Goal: Task Accomplishment & Management: Use online tool/utility

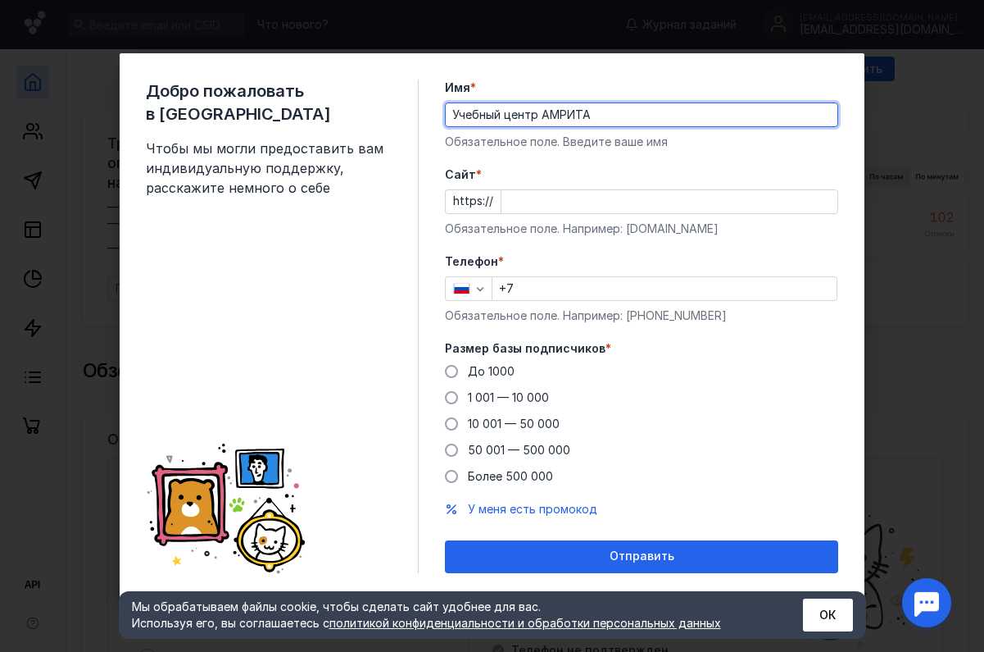
type input "Учебный центр АМРИТА"
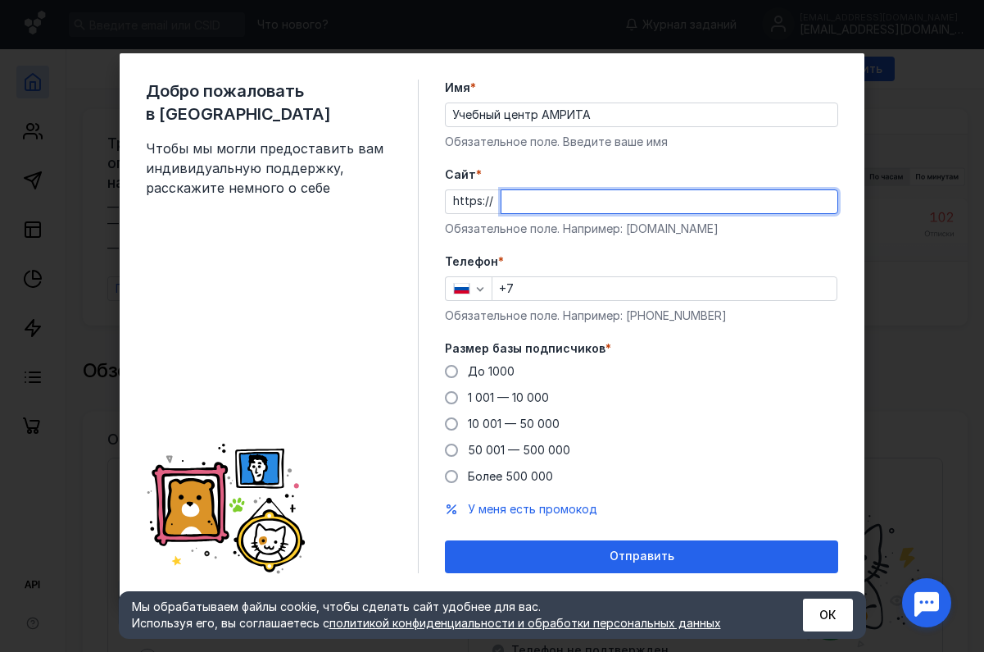
click at [549, 203] on input "Cайт *" at bounding box center [670, 201] width 336 height 23
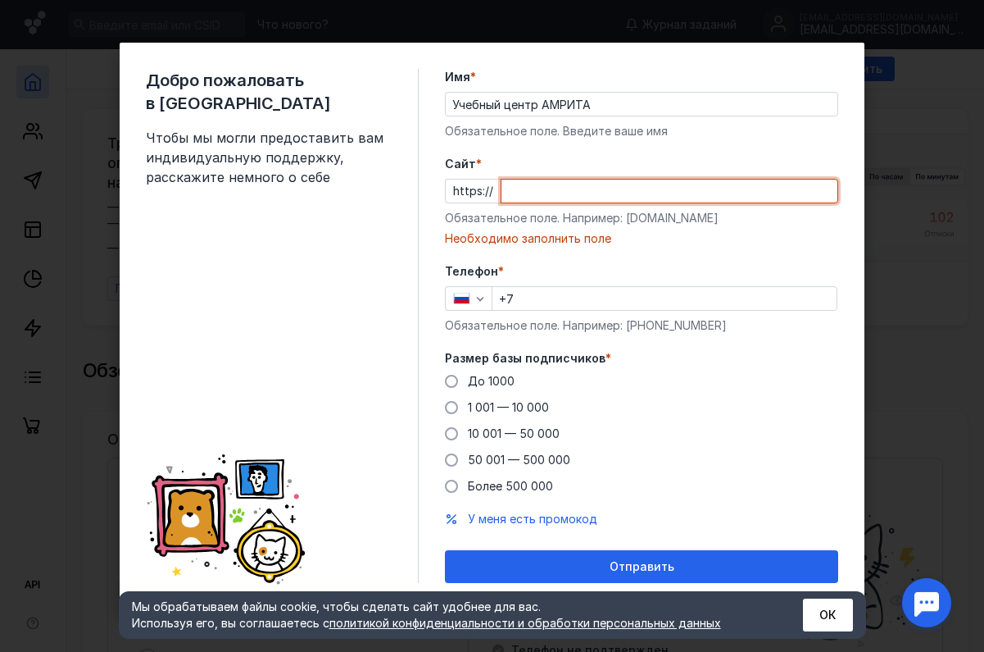
paste input "[DOMAIN_NAME][URL]"
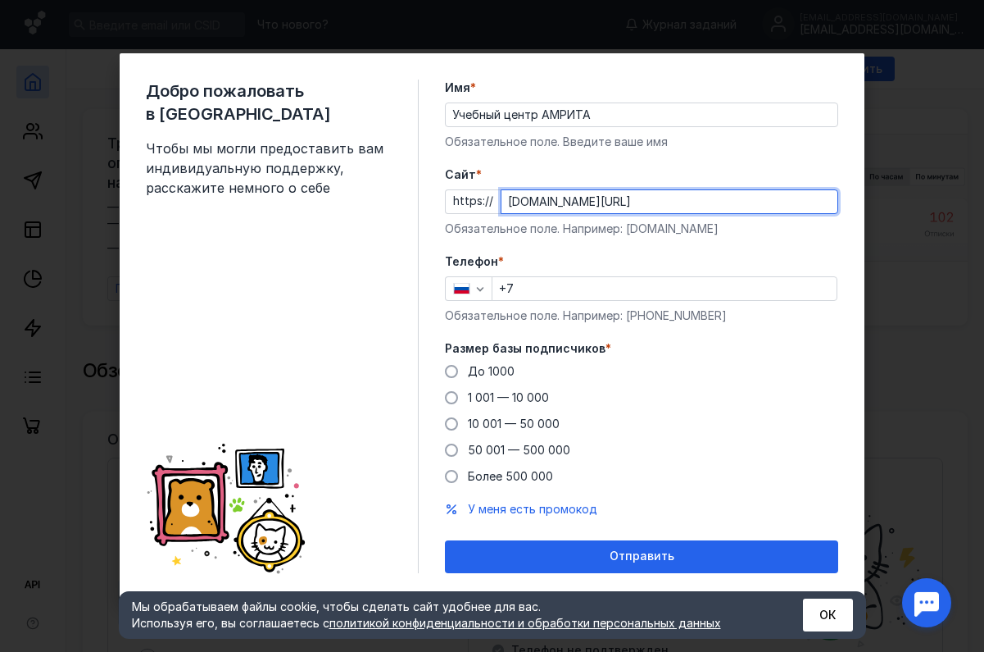
type input "[DOMAIN_NAME][URL]"
click at [548, 289] on input "+7" at bounding box center [665, 288] width 344 height 23
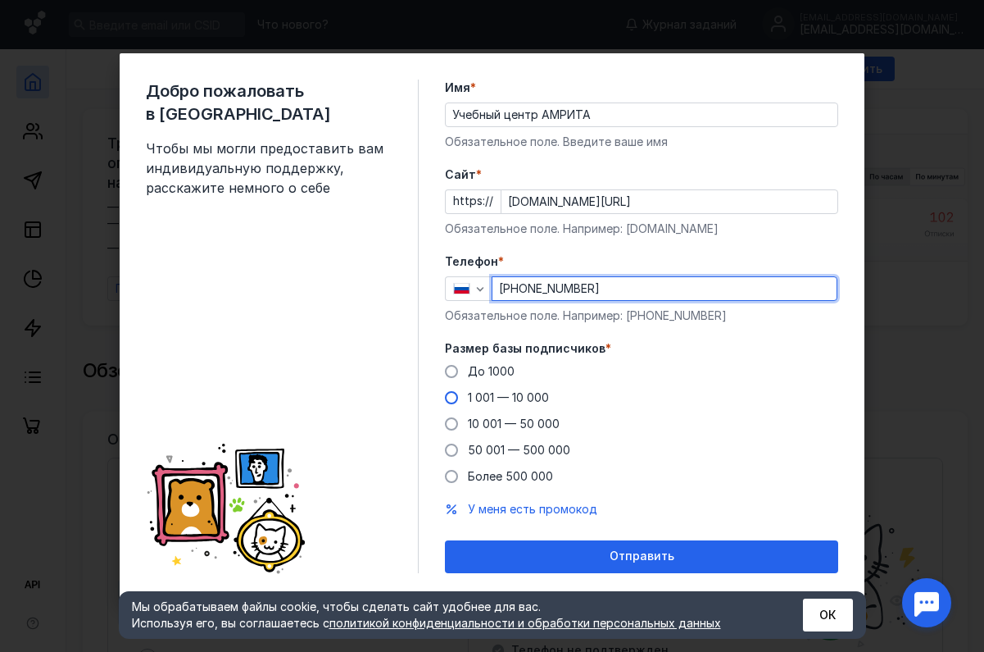
type input "[PHONE_NUMBER]"
click at [481, 397] on span "1 001 — 10 000" at bounding box center [508, 397] width 81 height 14
click at [0, 0] on input "1 001 — 10 000" at bounding box center [0, 0] width 0 height 0
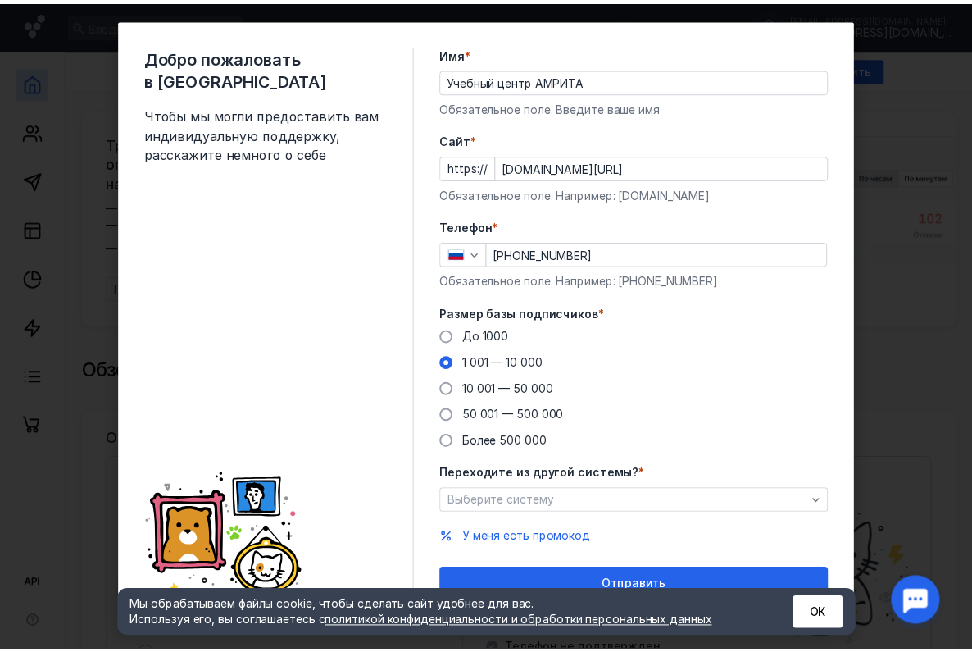
scroll to position [40, 0]
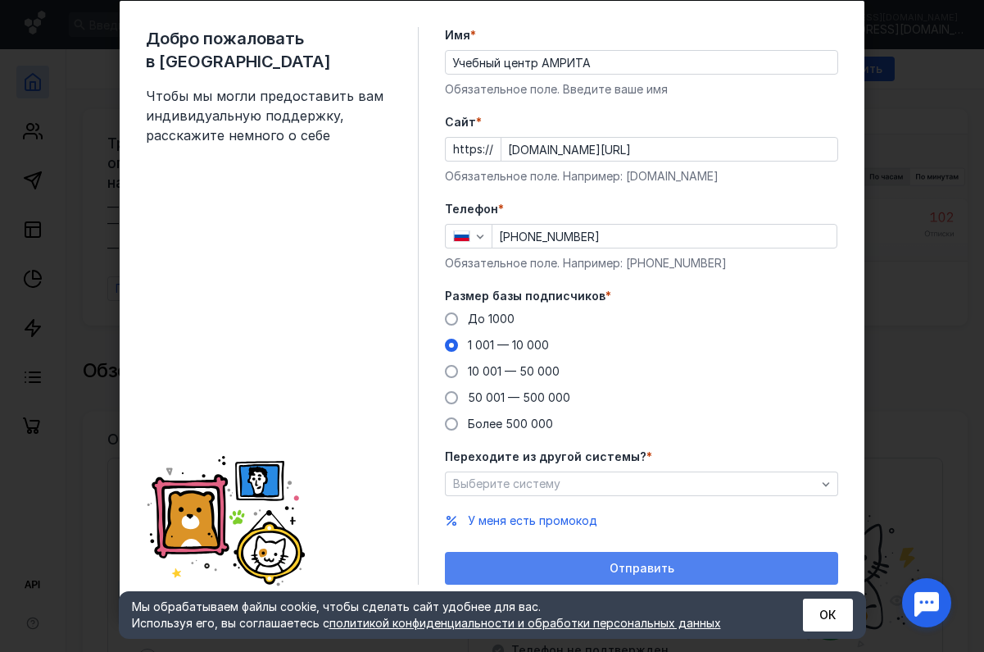
click at [682, 570] on div "Отправить" at bounding box center [641, 568] width 377 height 14
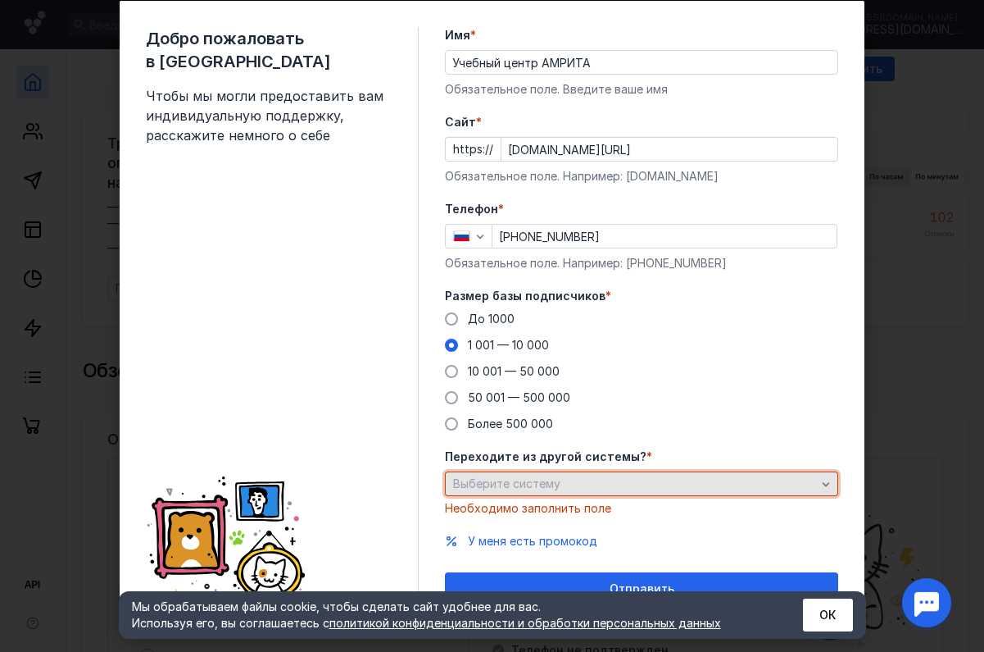
click at [643, 477] on div "Выберите систему" at bounding box center [634, 484] width 371 height 14
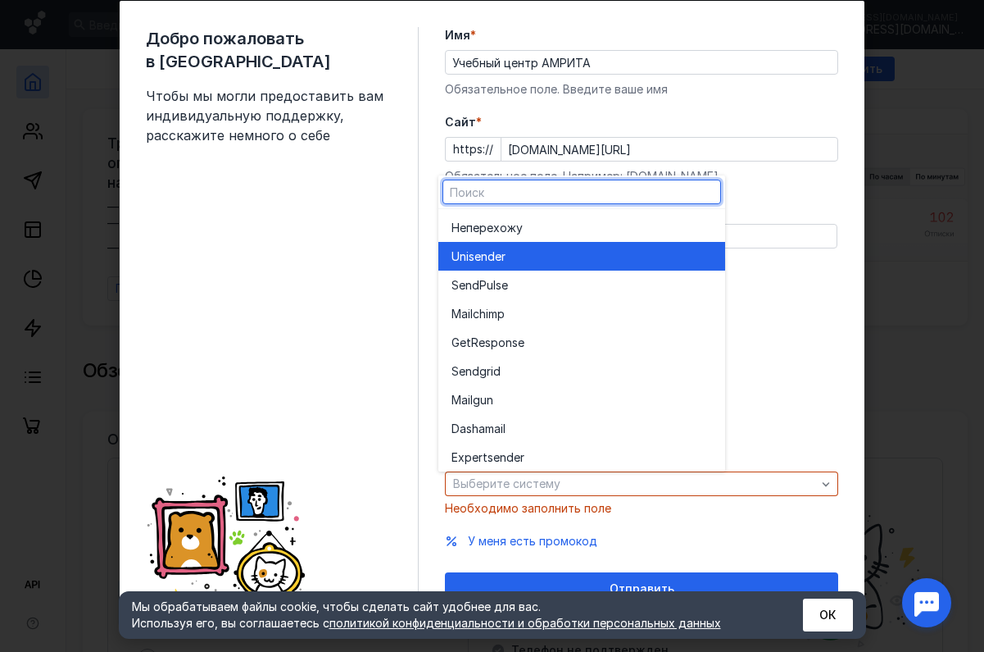
click at [505, 270] on div "Unisende r" at bounding box center [582, 256] width 261 height 29
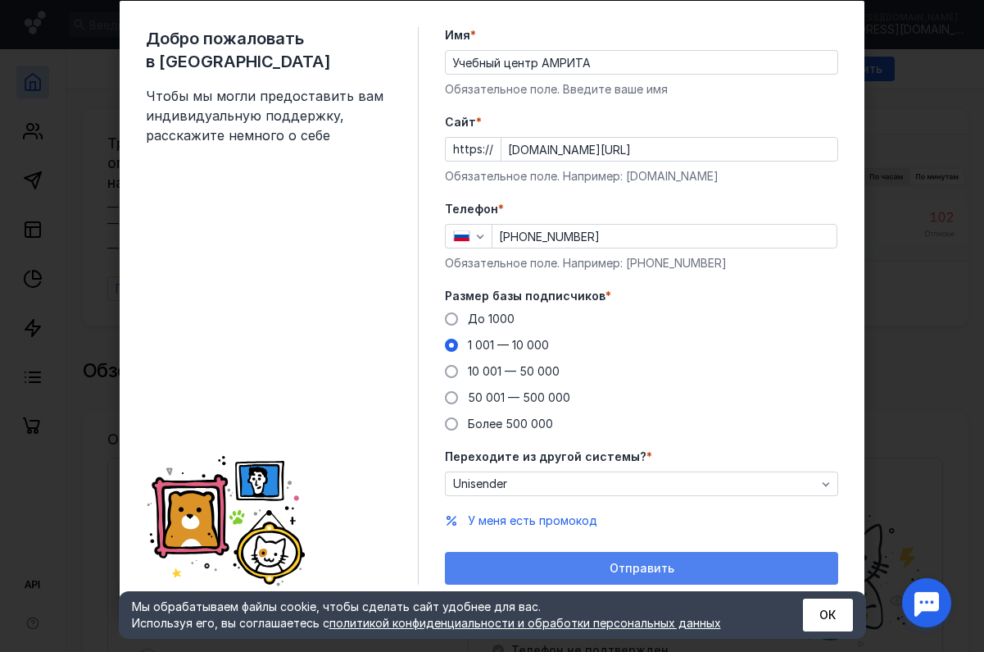
click at [640, 572] on span "Отправить" at bounding box center [642, 568] width 65 height 14
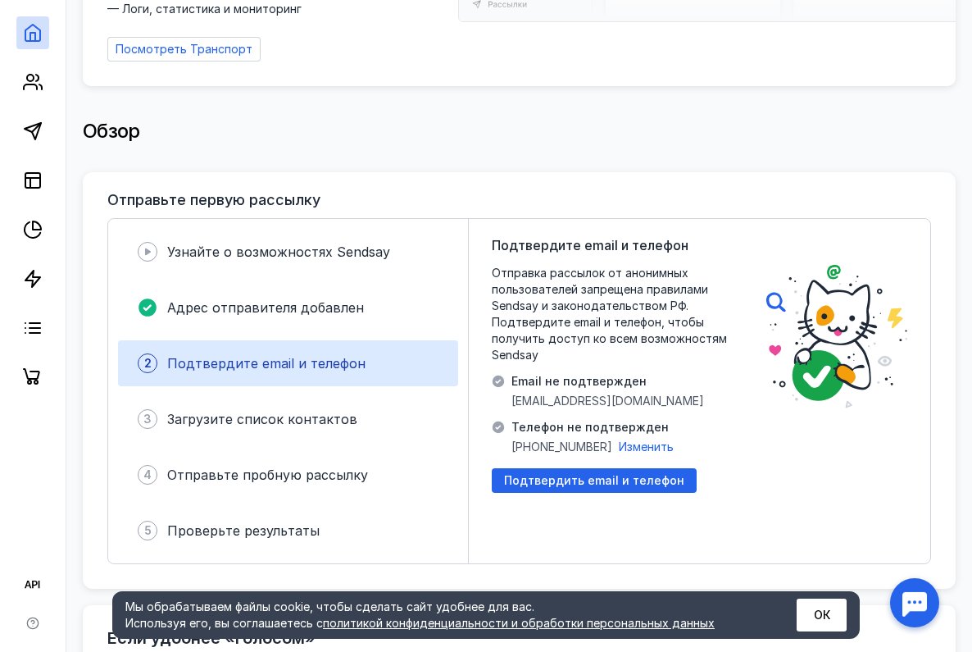
scroll to position [0, 0]
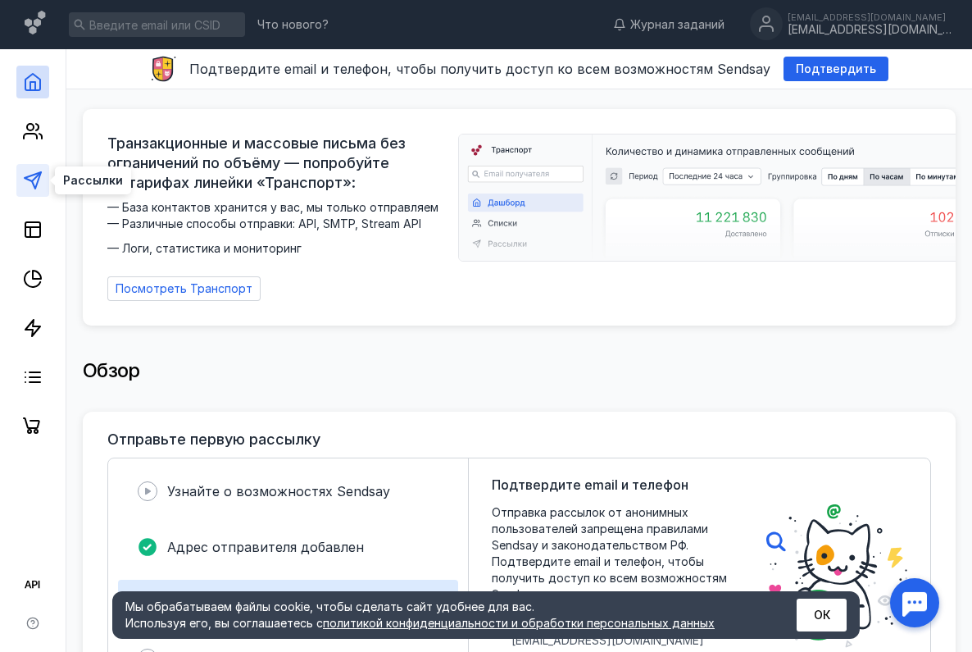
click at [38, 182] on polygon at bounding box center [33, 180] width 16 height 16
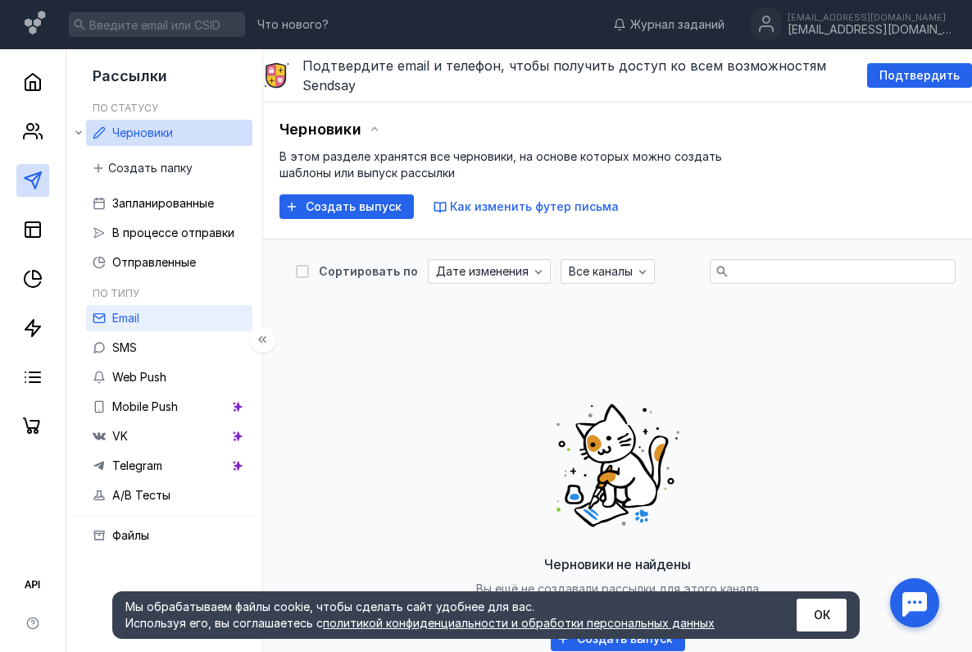
click at [102, 316] on icon at bounding box center [99, 317] width 13 height 13
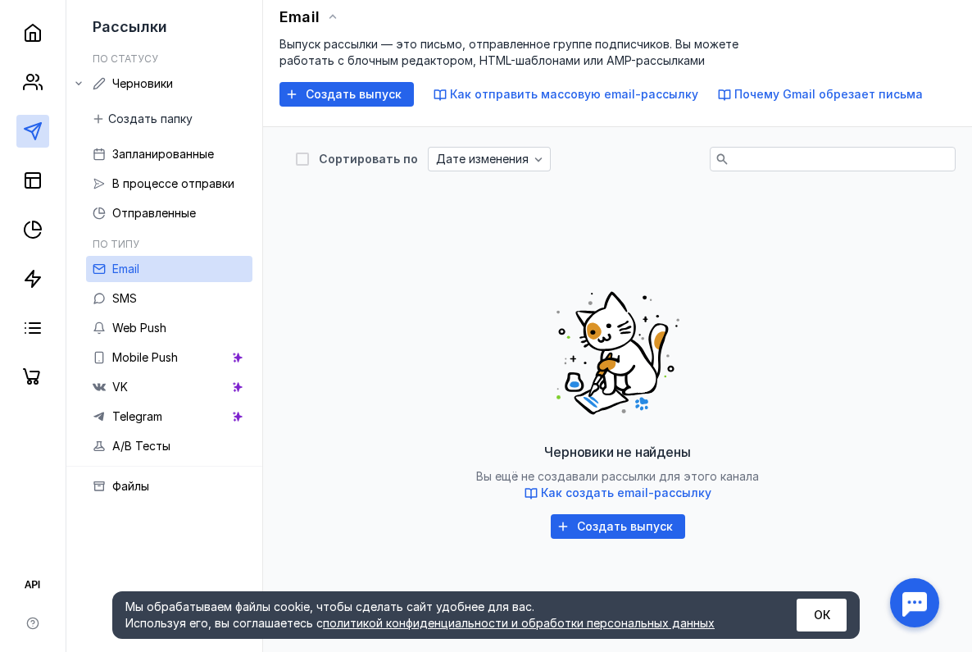
scroll to position [83, 0]
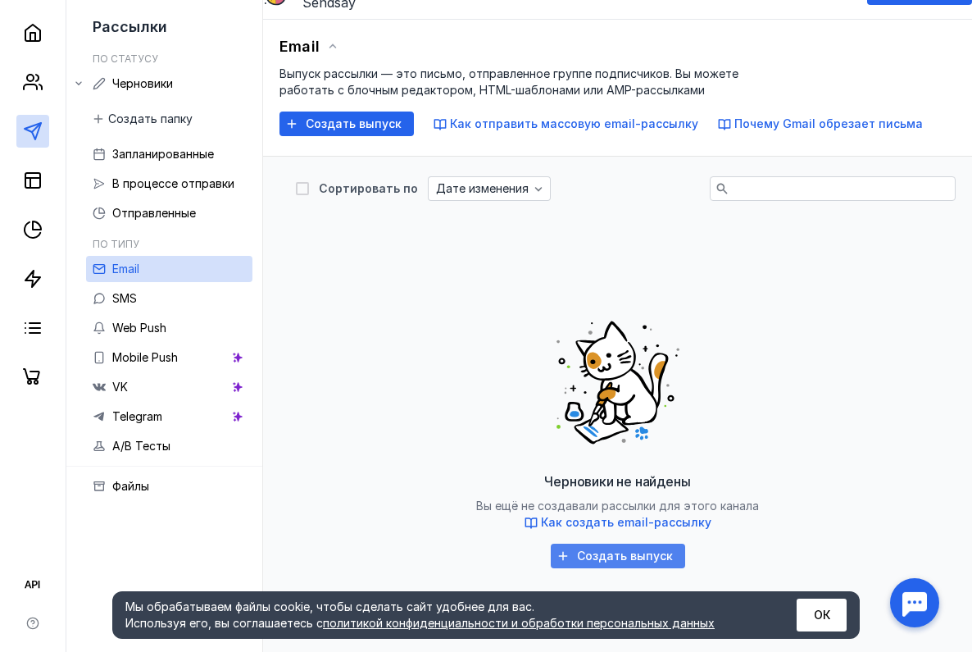
drag, startPoint x: 659, startPoint y: 539, endPoint x: 656, endPoint y: 552, distance: 12.7
click at [656, 551] on div "Черновики не найдены Вы ещё не создавали рассылки для этого канала Как создать …" at bounding box center [617, 435] width 643 height 410
click at [656, 552] on span "Создать выпуск" at bounding box center [625, 556] width 96 height 14
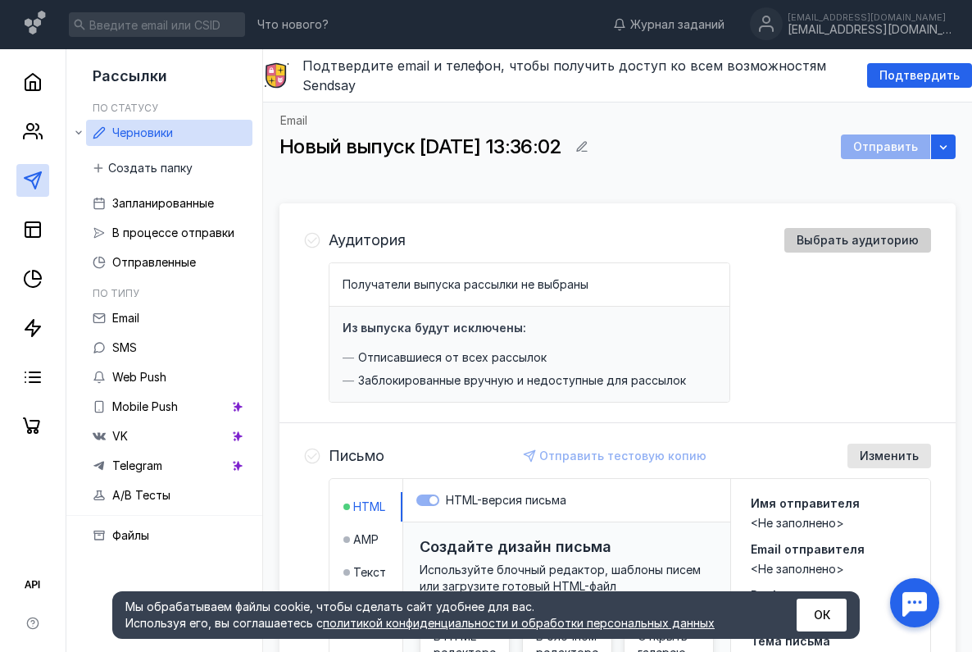
click at [835, 238] on span "Выбрать аудиторию" at bounding box center [858, 241] width 122 height 14
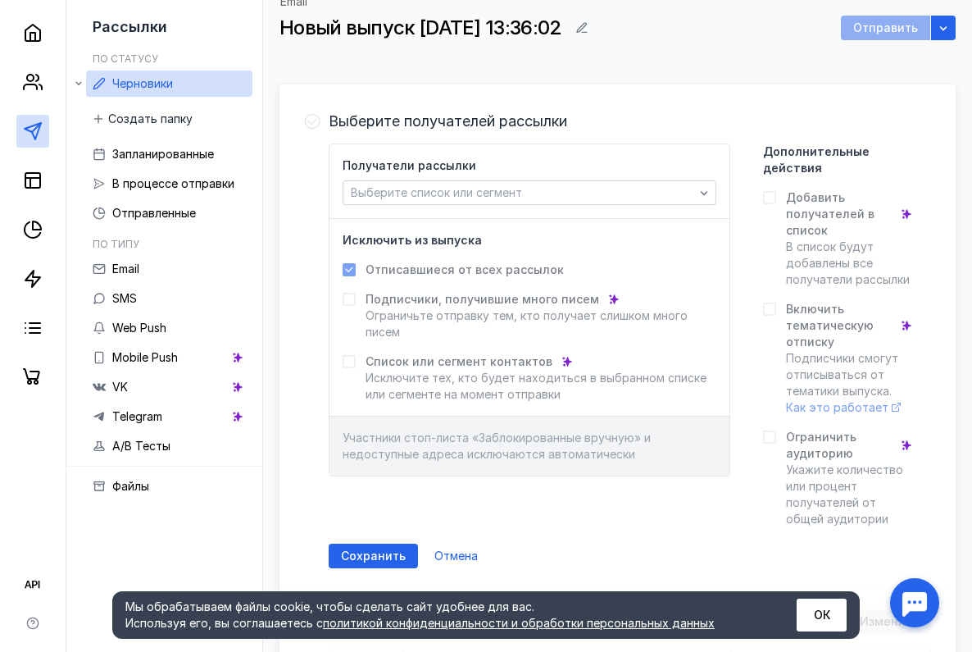
scroll to position [164, 0]
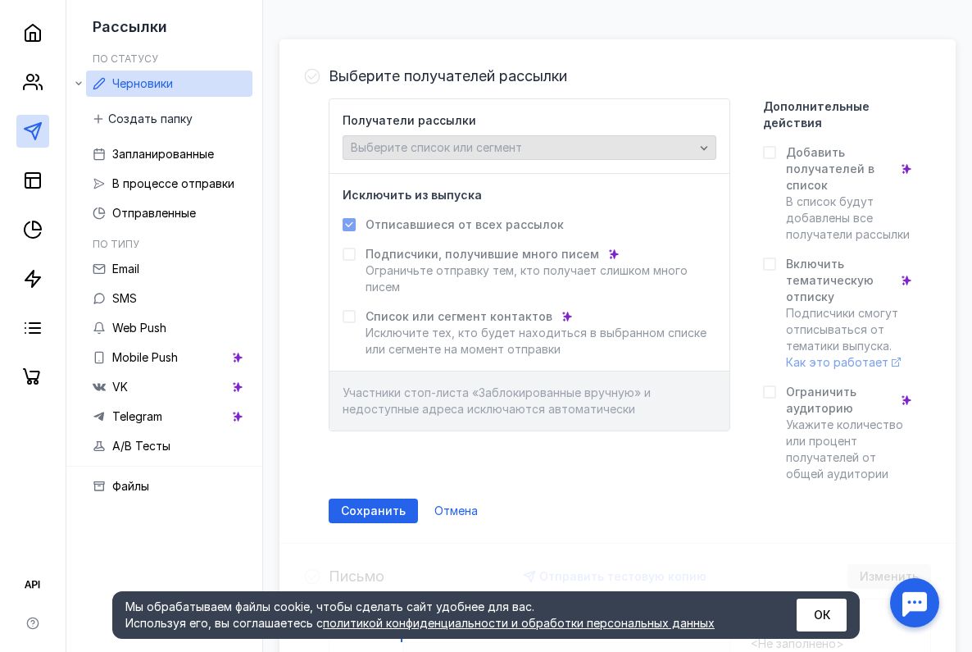
click at [444, 152] on span "Выберите список или сегмент" at bounding box center [436, 147] width 171 height 14
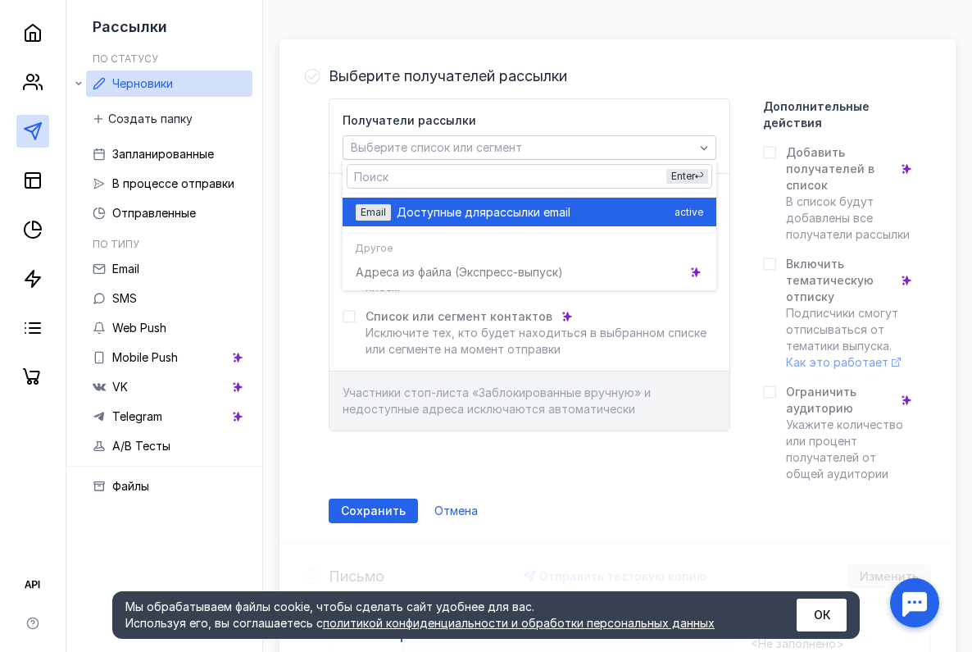
click at [452, 205] on span "Доступные для" at bounding box center [441, 212] width 89 height 16
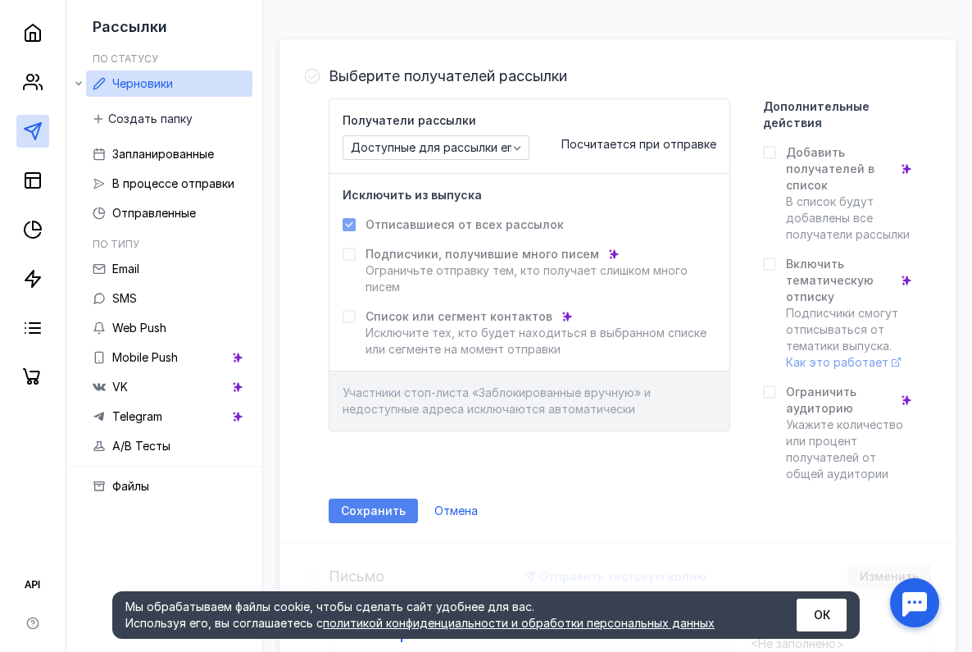
click at [383, 506] on span "Сохранить" at bounding box center [373, 511] width 65 height 14
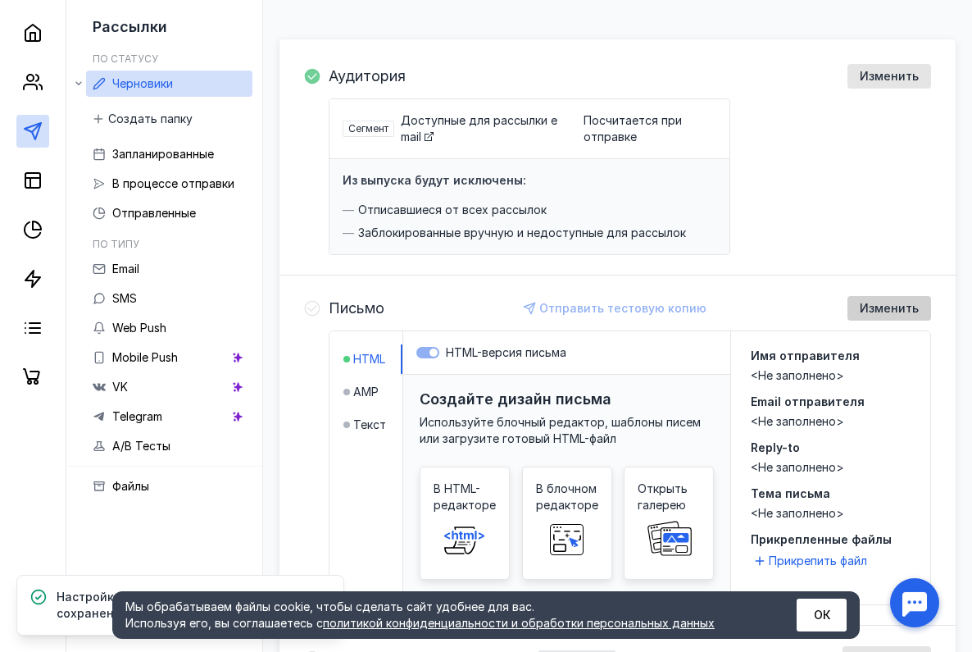
click at [859, 305] on div "Изменить" at bounding box center [889, 309] width 75 height 14
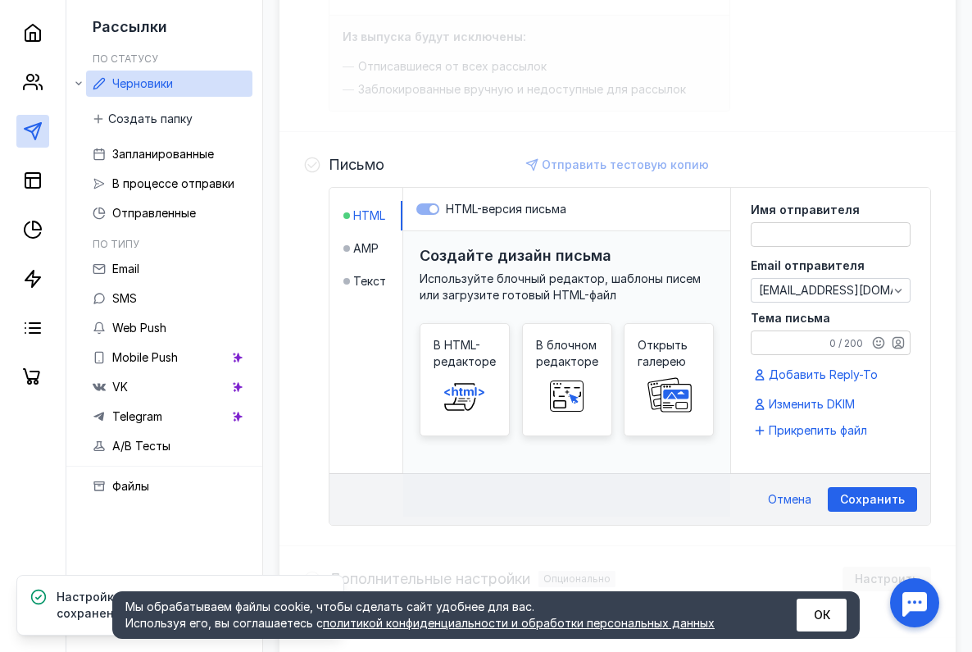
scroll to position [219, 0]
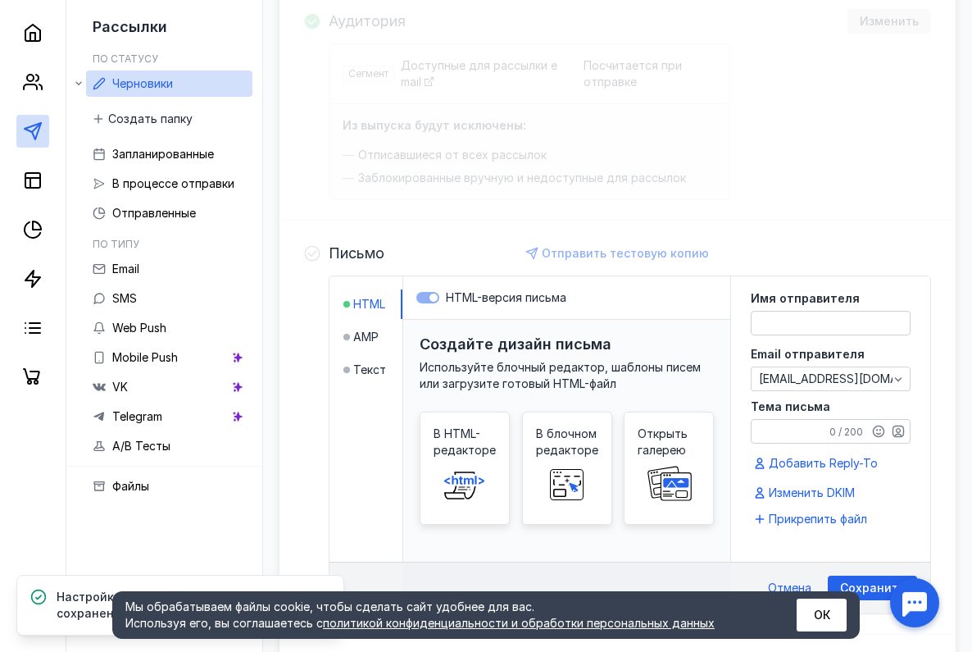
click at [794, 325] on textarea at bounding box center [831, 322] width 158 height 23
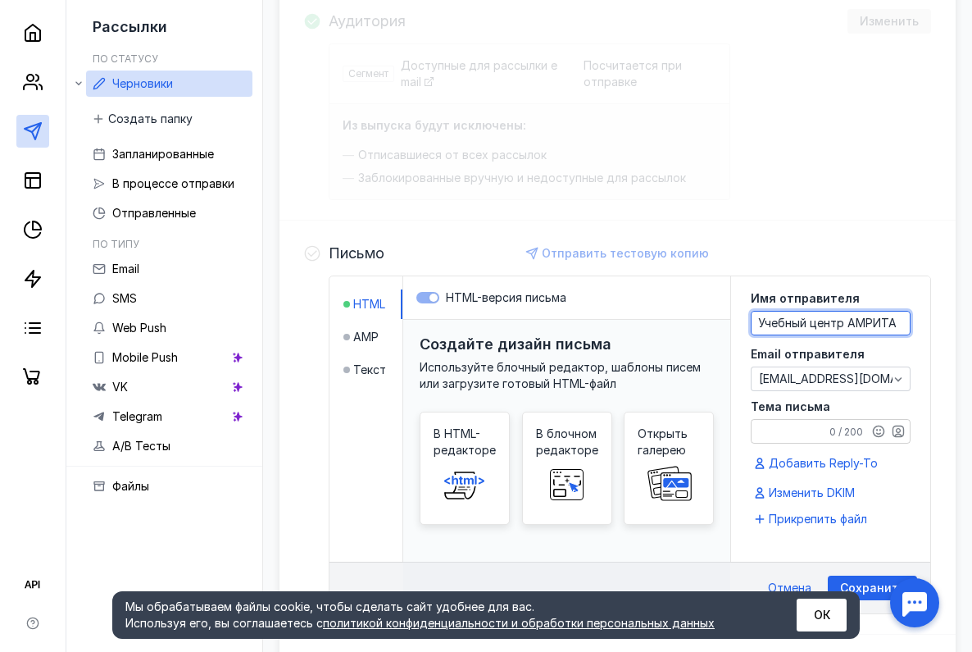
type textarea "Учебный центр АМРИТА"
click at [802, 426] on textarea "Тема письма" at bounding box center [831, 431] width 158 height 23
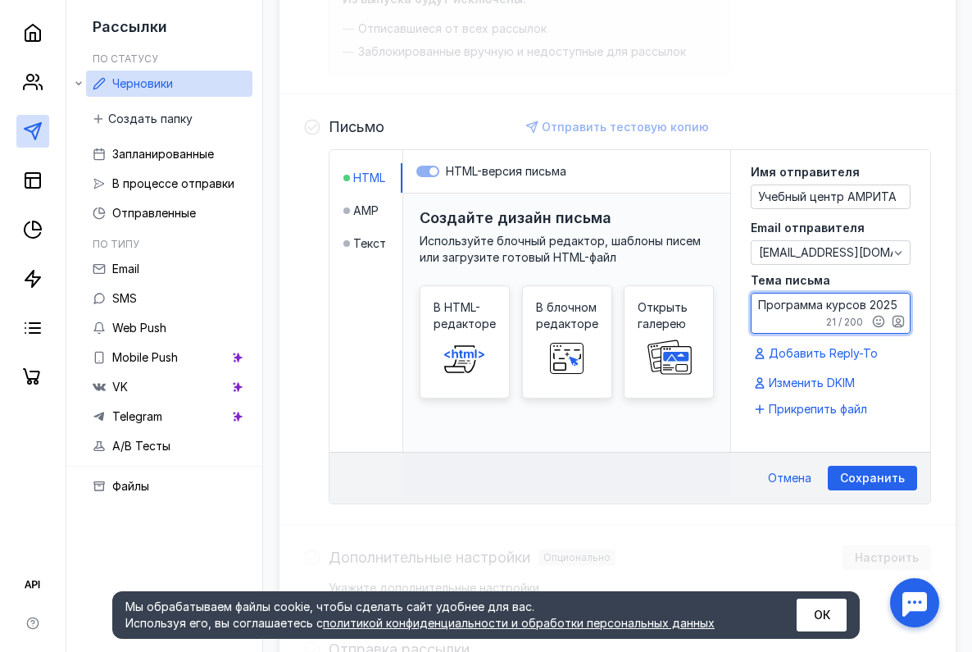
scroll to position [383, 0]
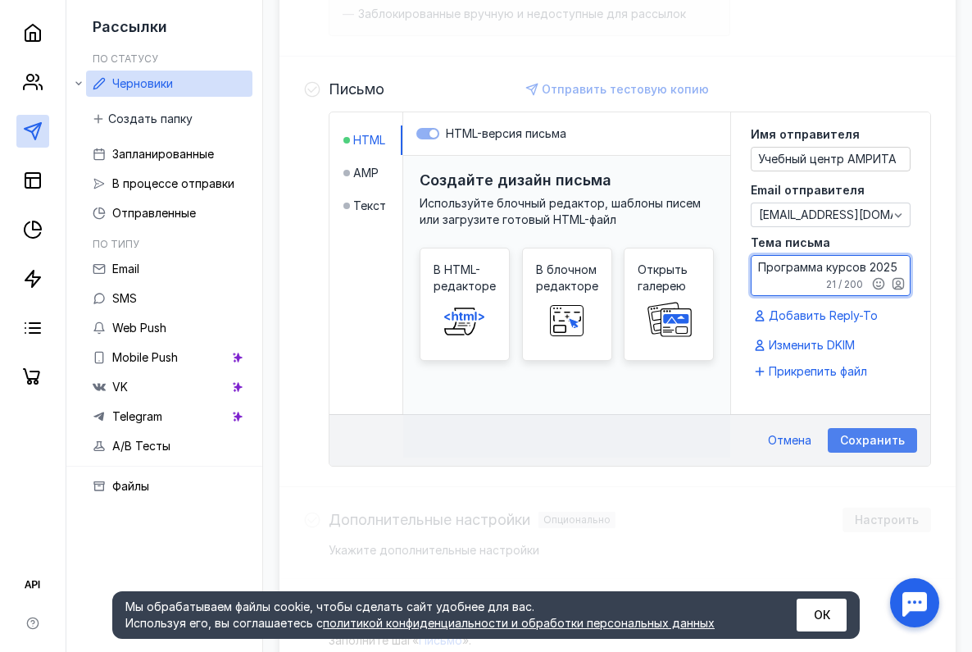
type textarea "Программа курсов 2025"
click at [857, 439] on span "Сохранить" at bounding box center [872, 441] width 65 height 14
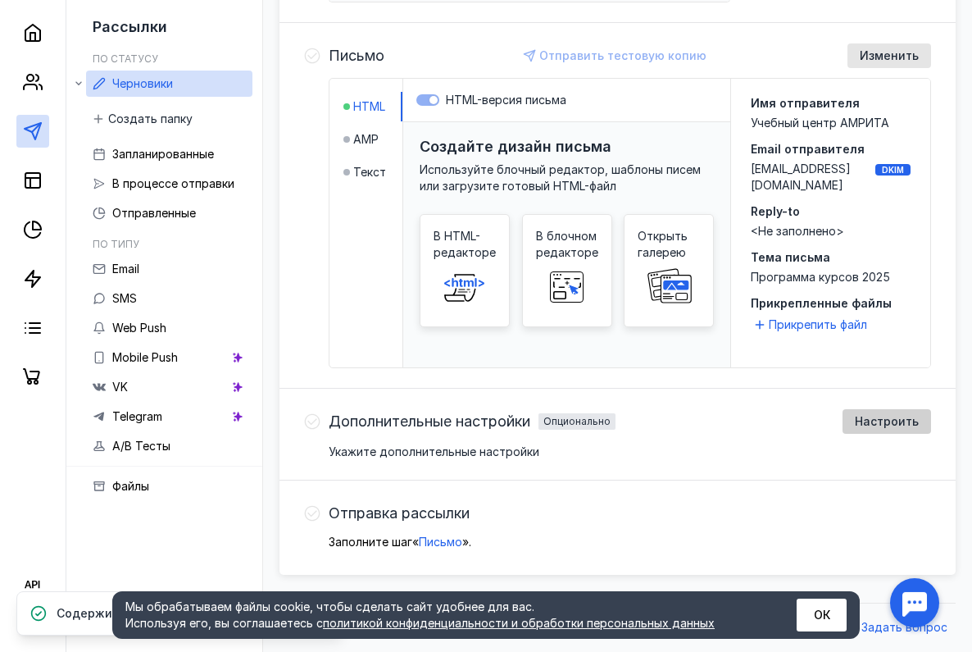
click at [881, 423] on span "Настроить" at bounding box center [887, 422] width 64 height 14
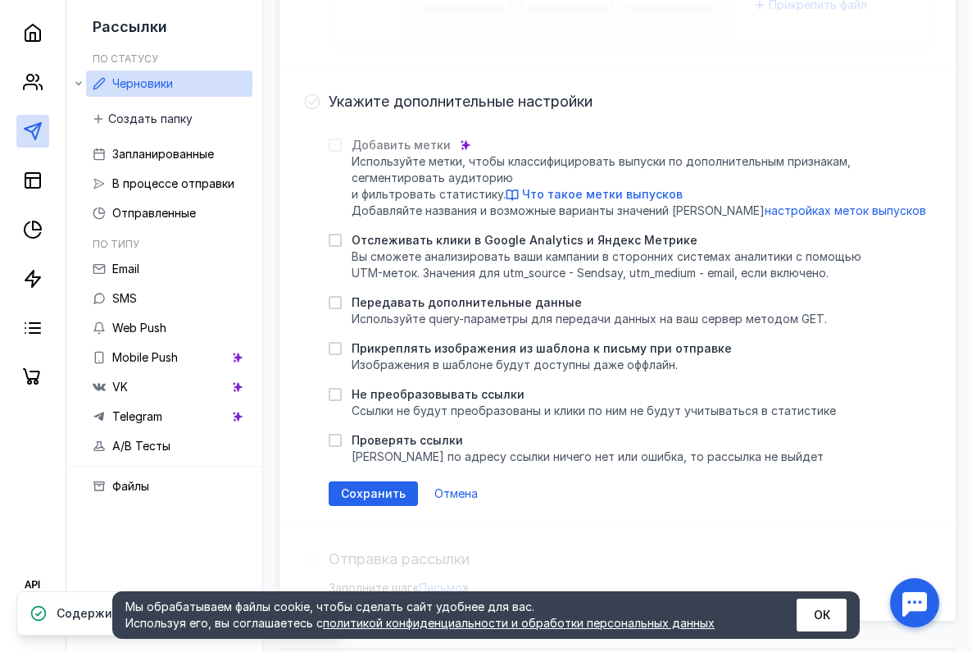
scroll to position [744, 0]
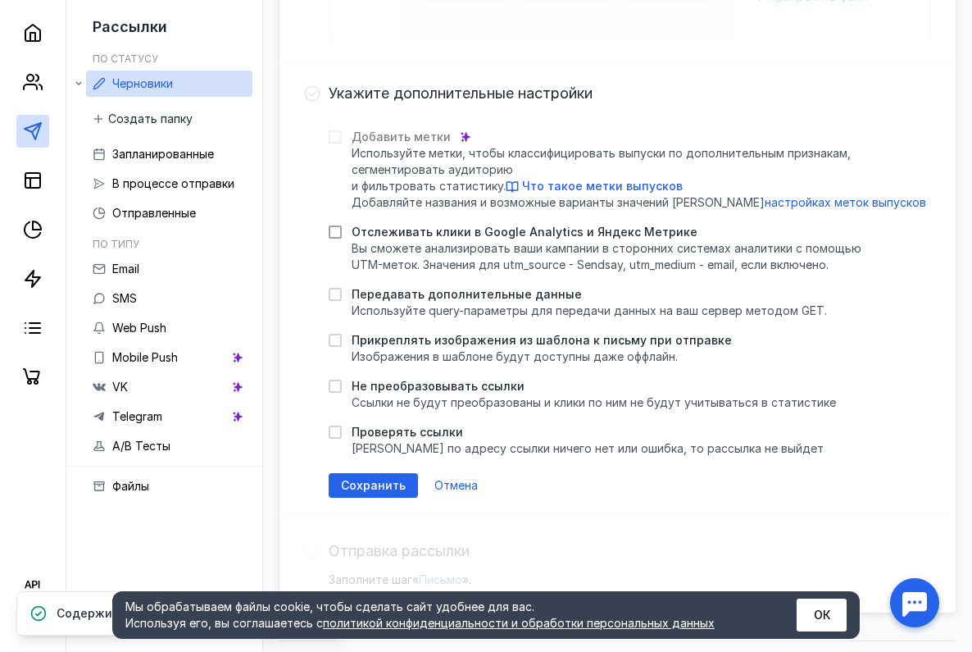
click at [340, 234] on div at bounding box center [335, 231] width 13 height 13
click at [339, 234] on input "Отслеживать клики в Google Analytics и Яндекс Метрике Вы cможете анализировать …" at bounding box center [334, 229] width 11 height 11
checkbox input "true"
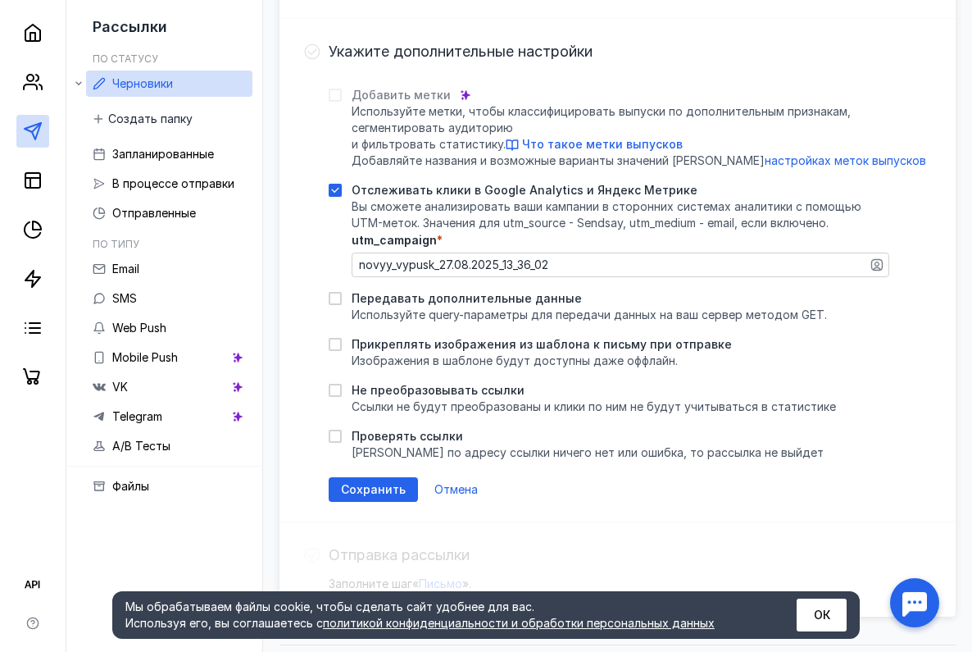
scroll to position [826, 0]
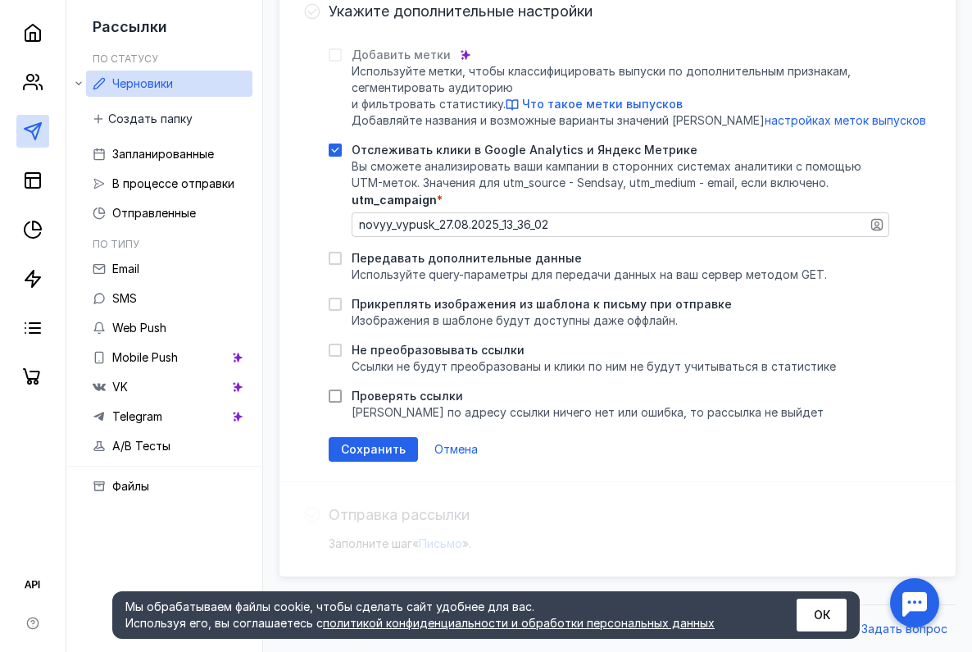
click at [338, 399] on icon at bounding box center [334, 395] width 11 height 11
click at [338, 398] on input "Проверять ссылки [PERSON_NAME] по адресу ссылки ничего нет или ошибка, то рассы…" at bounding box center [334, 393] width 11 height 11
checkbox input "true"
click at [378, 452] on span "Сохранить" at bounding box center [373, 450] width 65 height 14
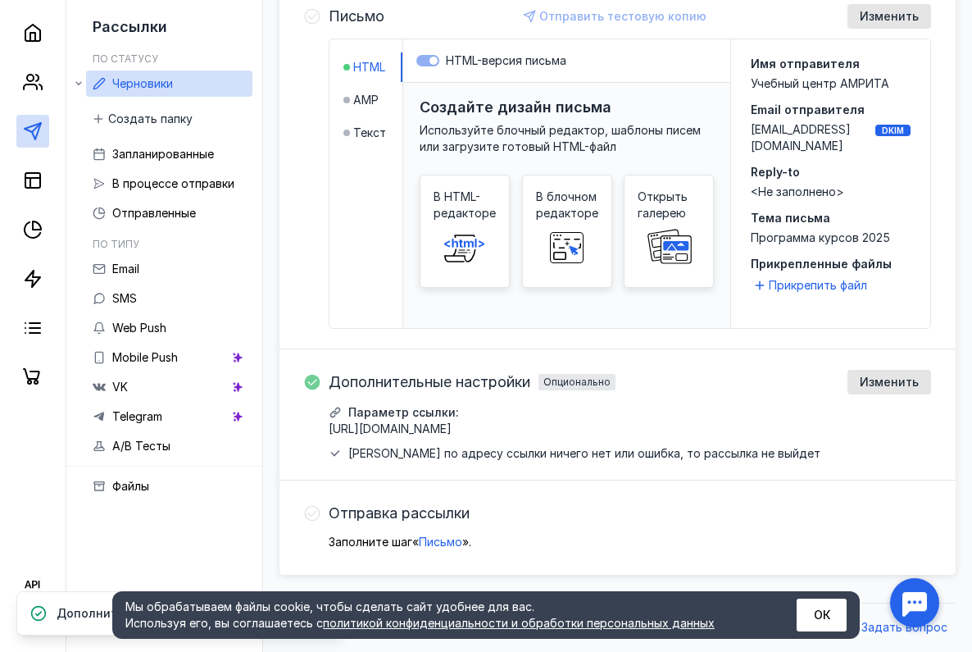
scroll to position [472, 0]
click at [322, 514] on div "Отправка рассылки Заполните шаг « Письмо » ." at bounding box center [617, 525] width 676 height 90
click at [319, 513] on icon at bounding box center [313, 514] width 16 height 16
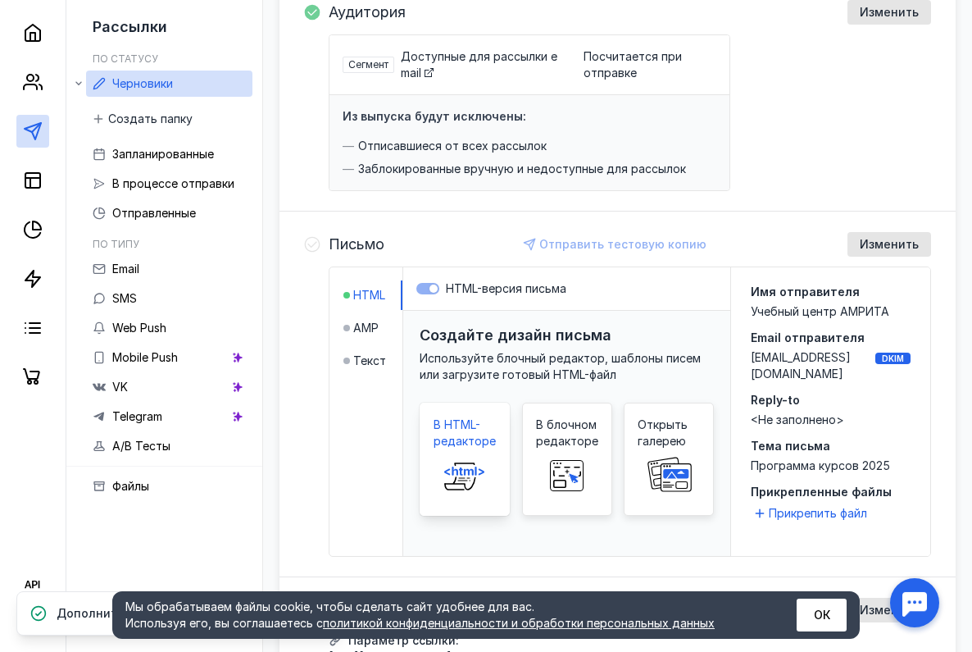
scroll to position [246, 0]
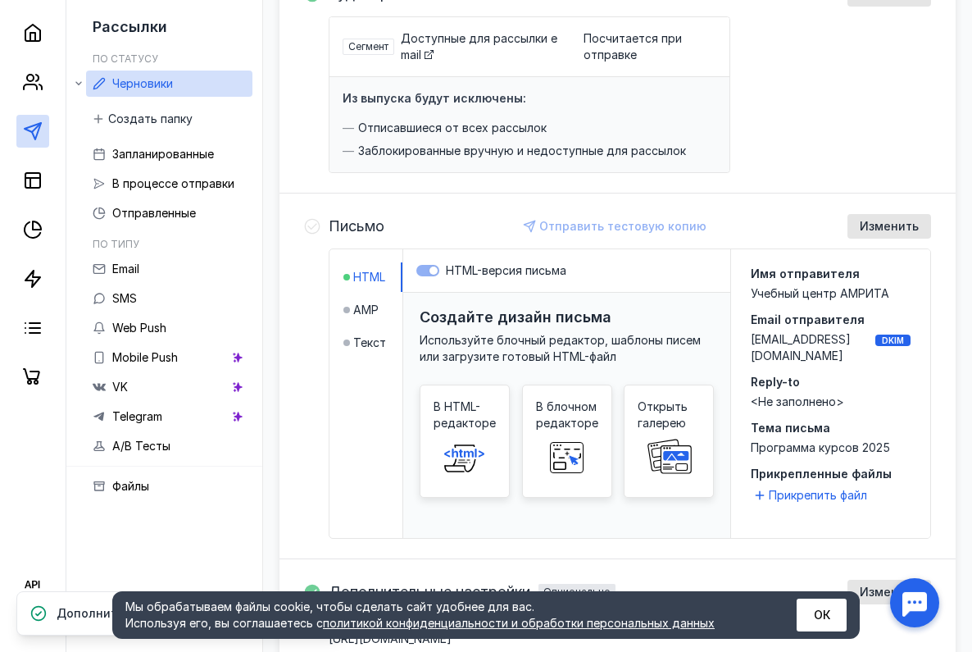
click at [299, 215] on div "Письмо Отправить тестовую копию Изменить HTML AMP Текст HTML-версия письма Созд…" at bounding box center [617, 376] width 676 height 366
click at [311, 226] on icon at bounding box center [312, 226] width 16 height 16
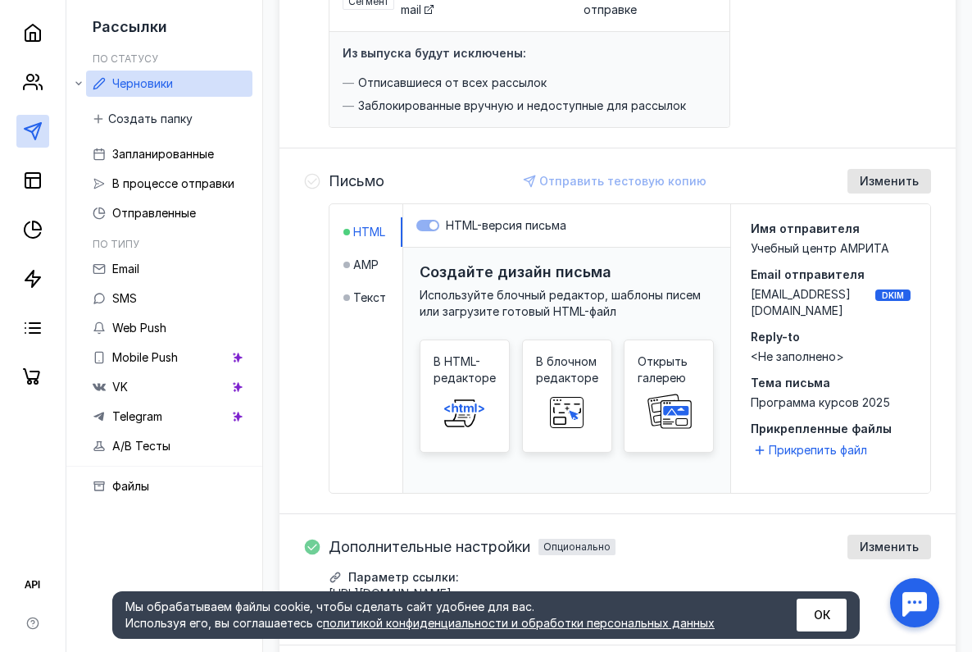
scroll to position [328, 0]
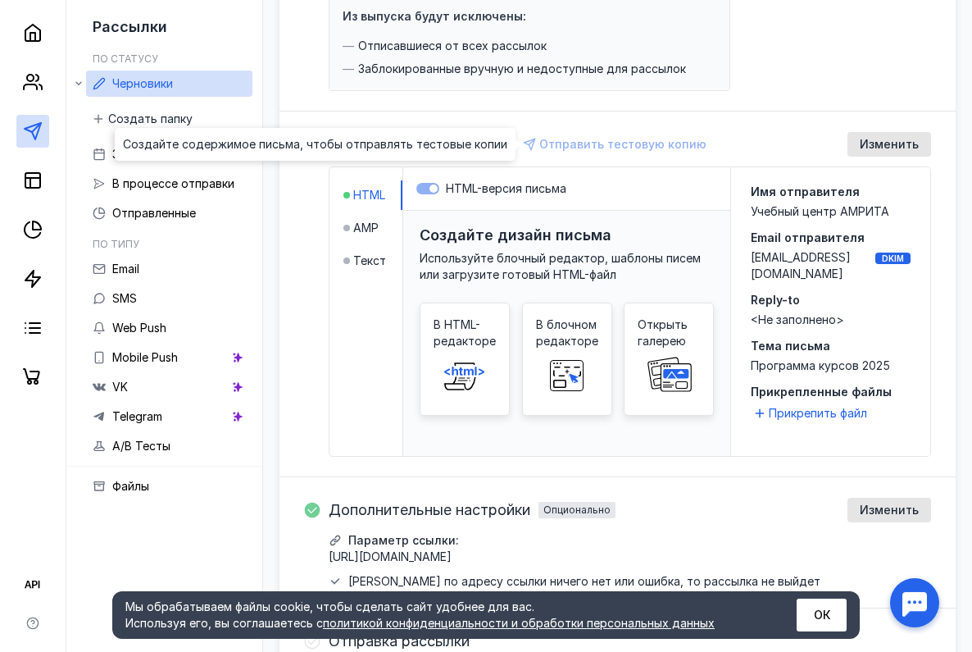
click at [656, 144] on div "Отправить тестовую копию" at bounding box center [616, 144] width 198 height 25
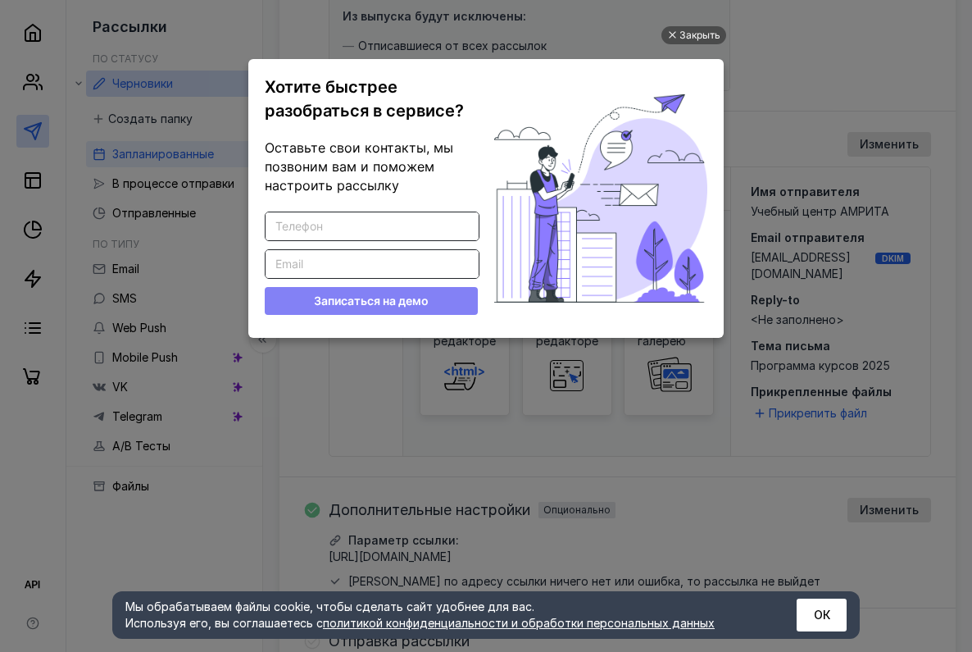
scroll to position [0, 0]
click at [674, 34] on div at bounding box center [671, 35] width 8 height 8
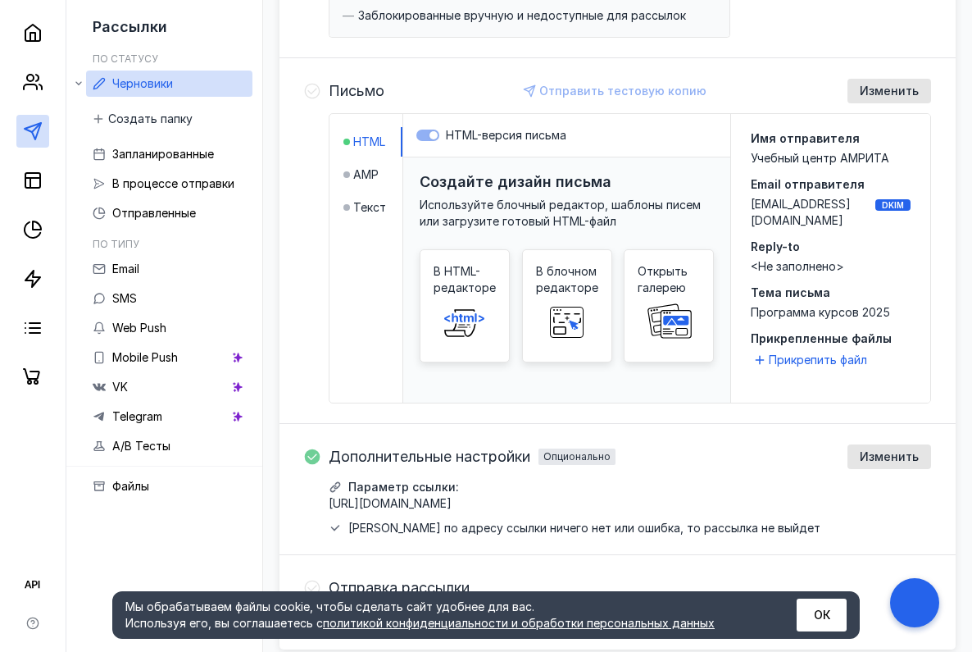
scroll to position [410, 0]
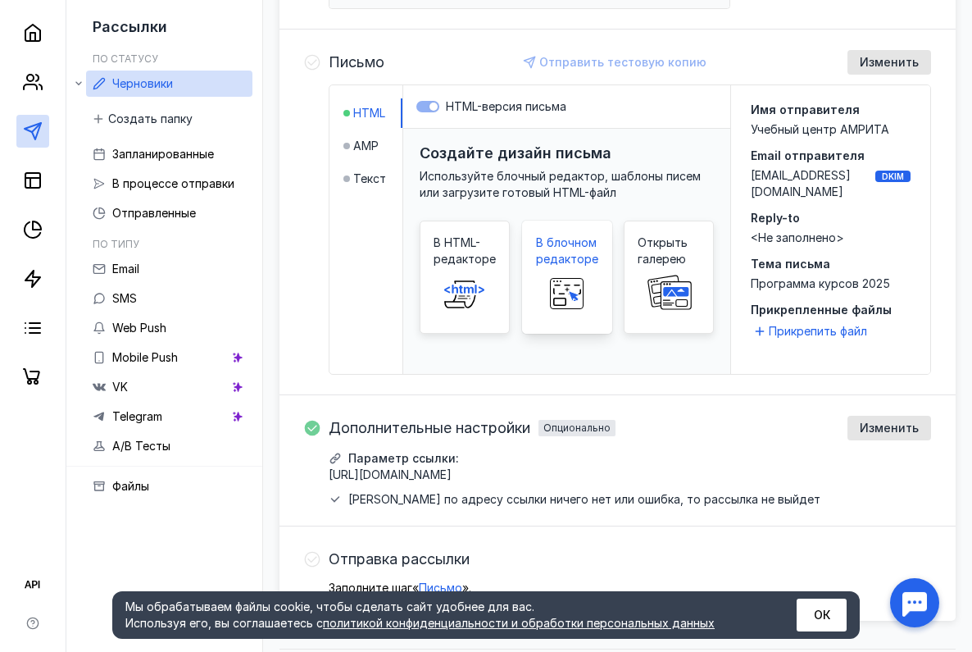
click at [579, 308] on rect at bounding box center [566, 294] width 33 height 30
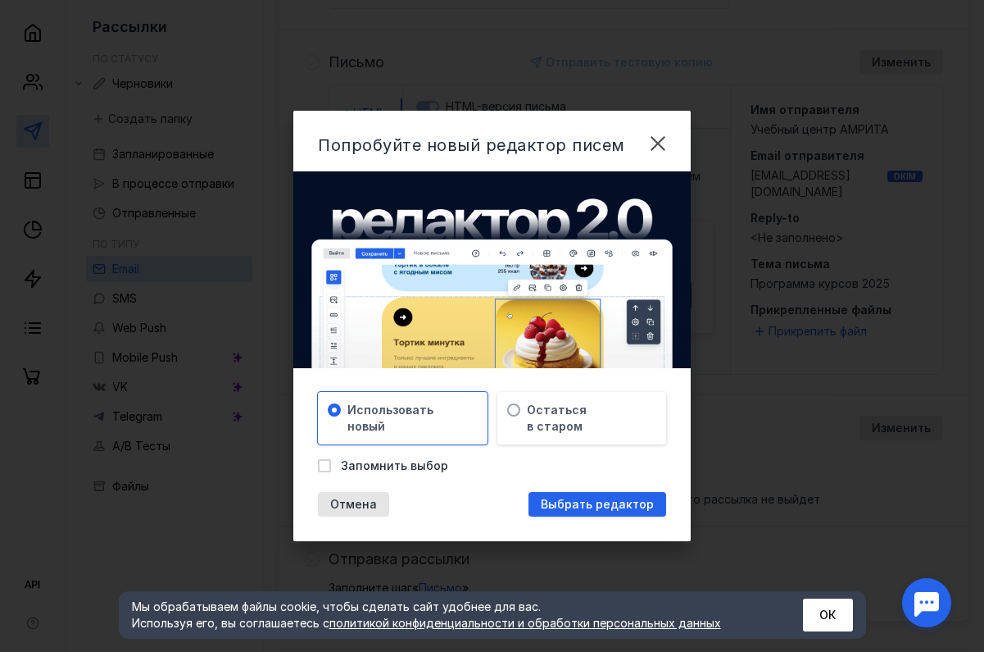
drag, startPoint x: 608, startPoint y: 508, endPoint x: 617, endPoint y: 503, distance: 10.3
click at [612, 505] on span "Выбрать редактор" at bounding box center [597, 504] width 113 height 14
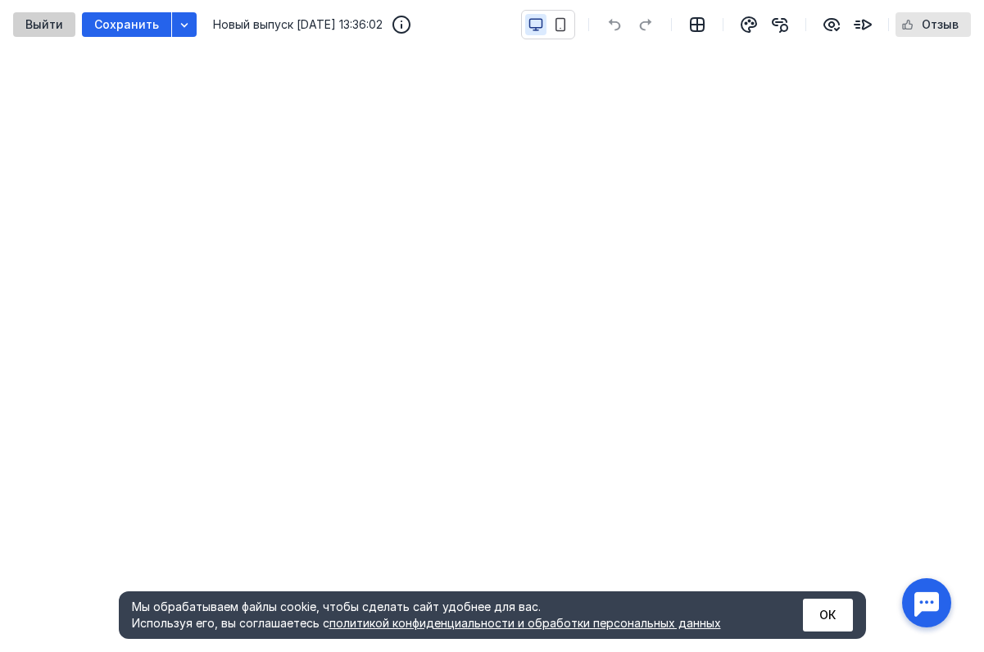
click at [43, 22] on span "Выйти" at bounding box center [44, 25] width 38 height 14
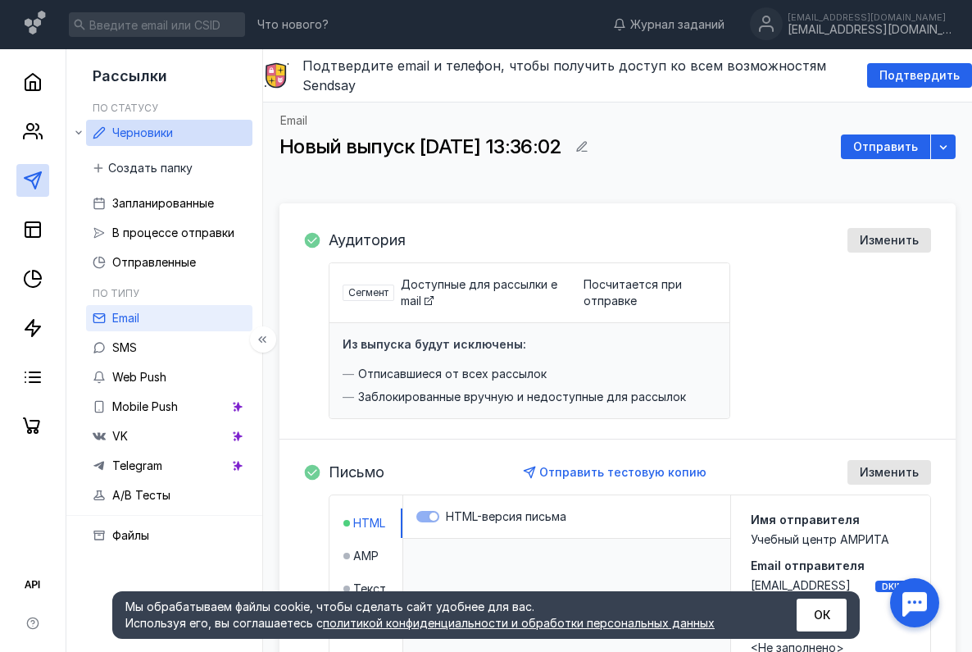
click at [118, 324] on span "Email" at bounding box center [125, 318] width 27 height 14
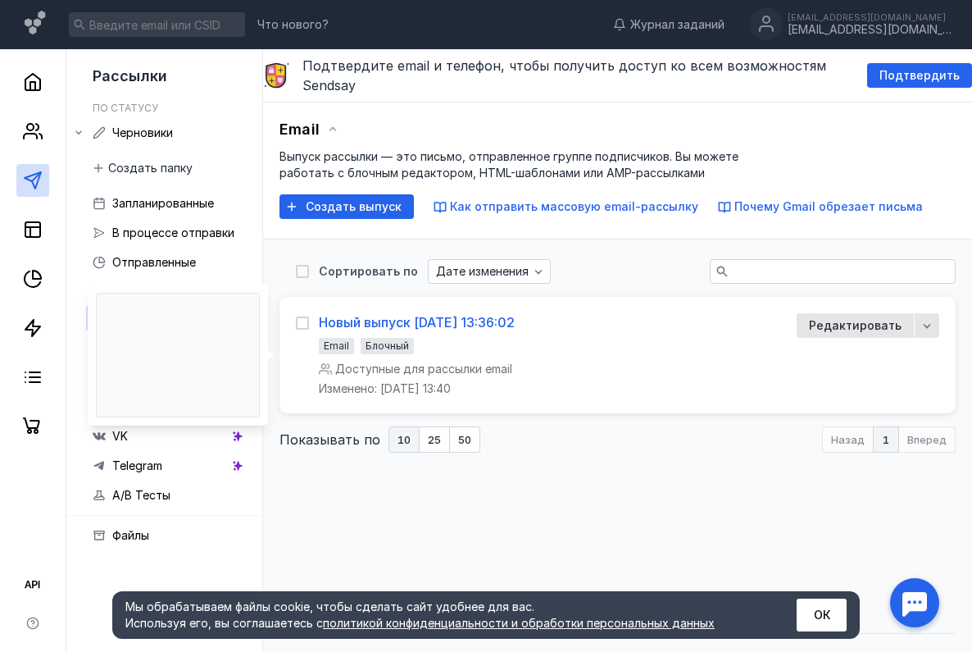
click at [476, 329] on div "Новый выпуск [DATE] 13:36:02" at bounding box center [417, 322] width 196 height 16
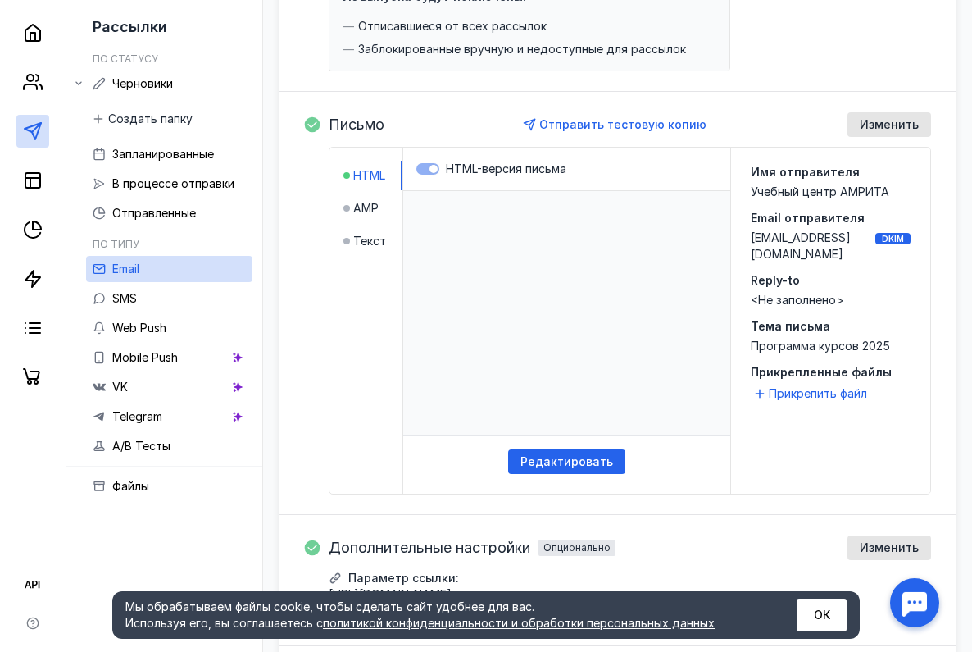
scroll to position [492, 0]
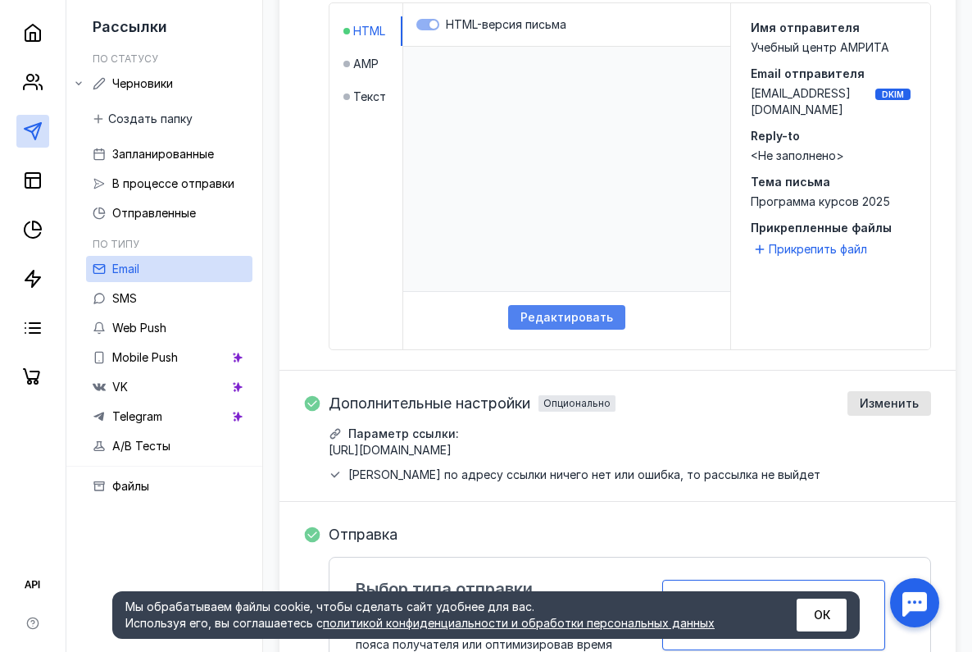
click at [596, 320] on span "Редактировать" at bounding box center [566, 318] width 93 height 14
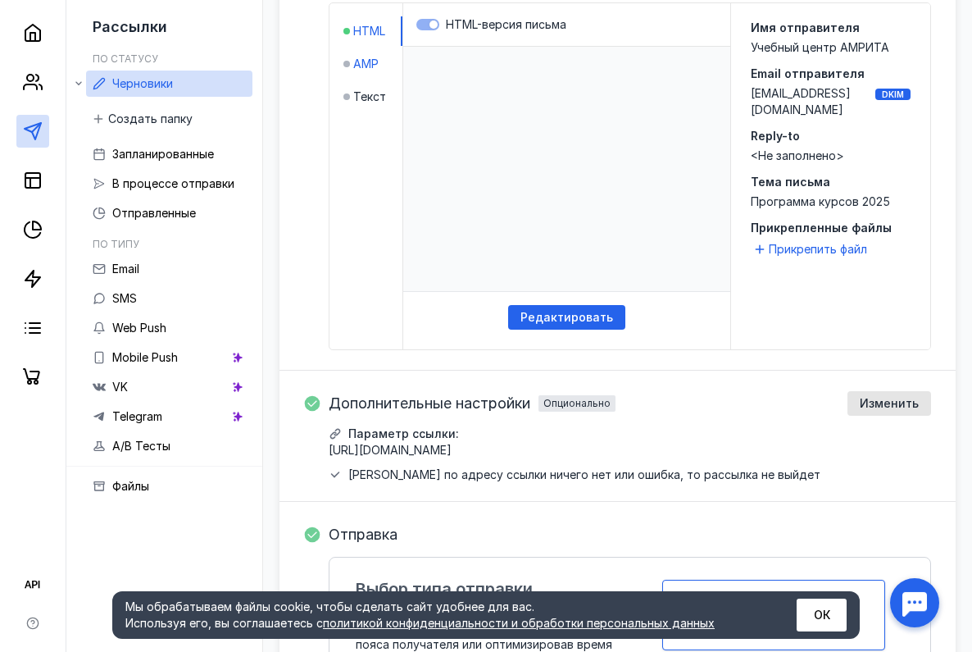
click at [363, 70] on span "AMP" at bounding box center [365, 64] width 25 height 16
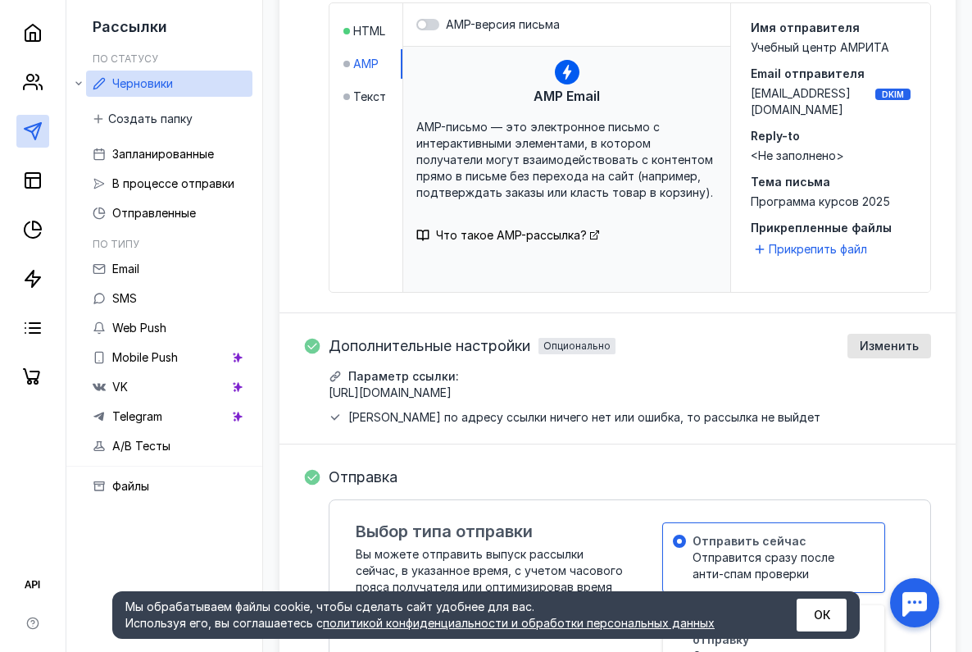
click at [547, 195] on span "AMP-письмо — это электронное письмо с интерактивными элементами, в котором полу…" at bounding box center [564, 159] width 297 height 79
click at [609, 238] on div "AMP Email AMP-письмо — это электронное письмо с интерактивными элементами, в ко…" at bounding box center [566, 191] width 327 height 288
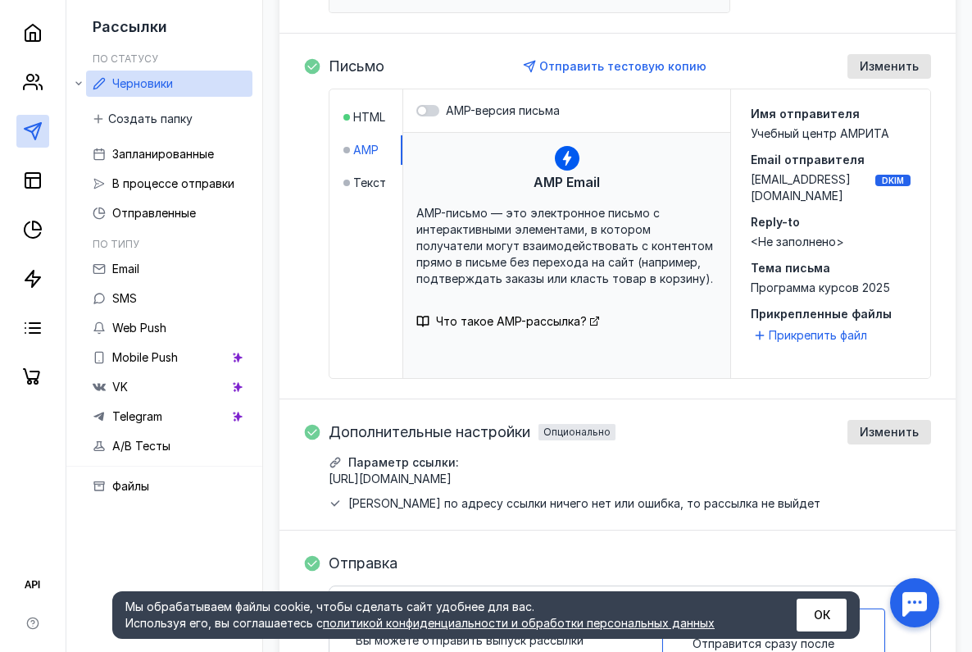
scroll to position [246, 0]
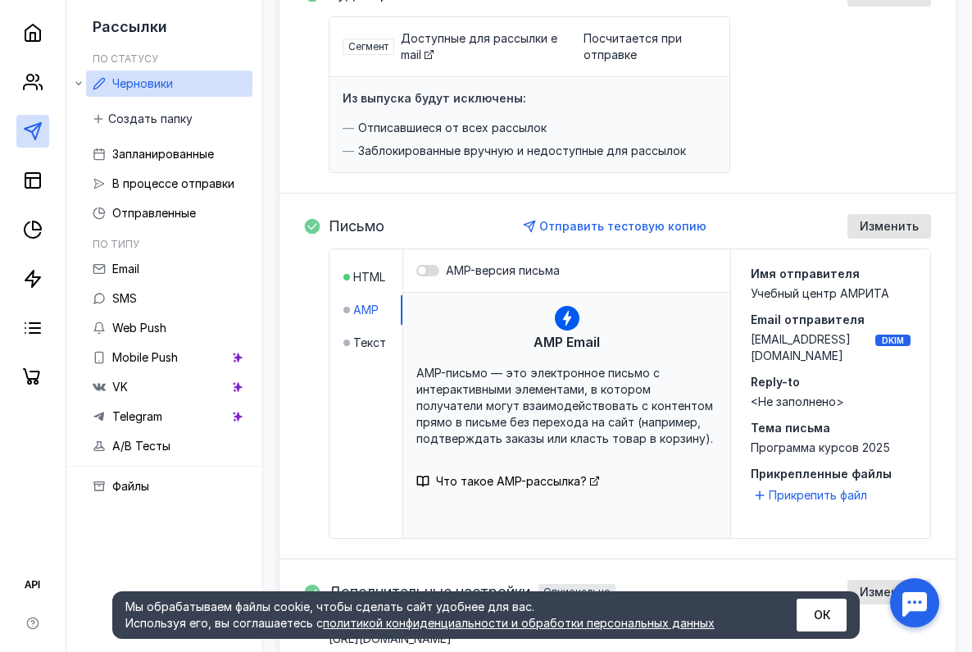
click at [424, 267] on div at bounding box center [422, 270] width 8 height 8
click at [416, 270] on input "AMP-версия письма" at bounding box center [416, 270] width 0 height 0
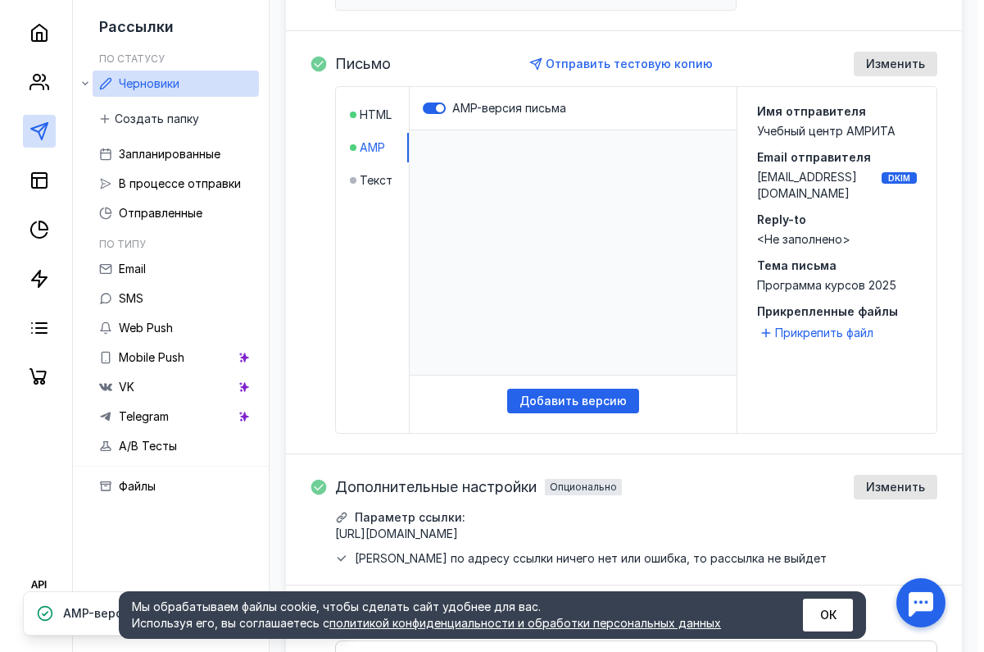
scroll to position [410, 0]
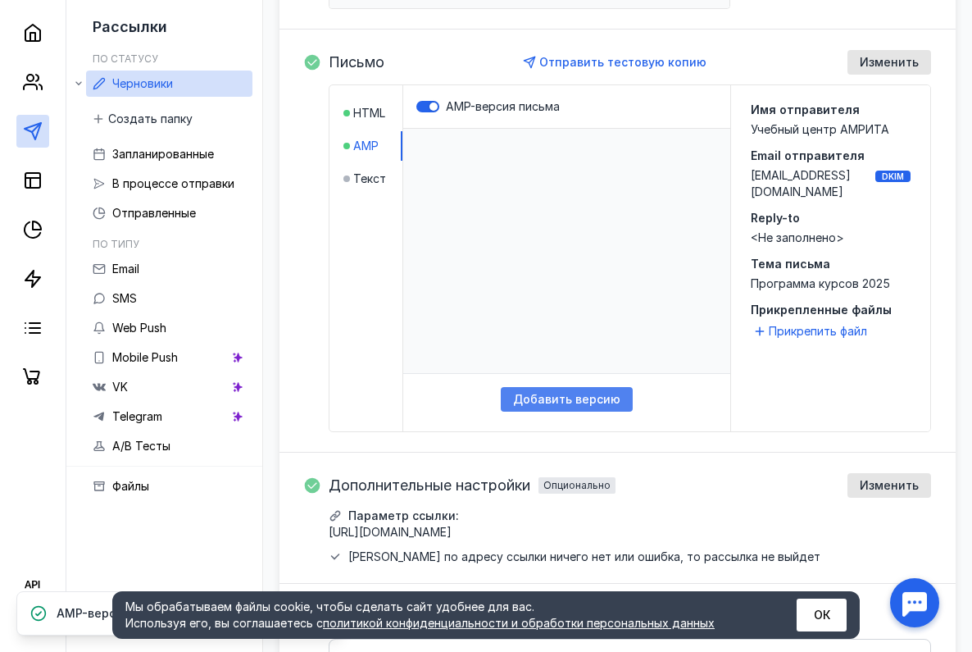
click at [540, 390] on div "Добавить версию" at bounding box center [567, 399] width 132 height 25
click at [371, 177] on span "Текст" at bounding box center [369, 178] width 33 height 16
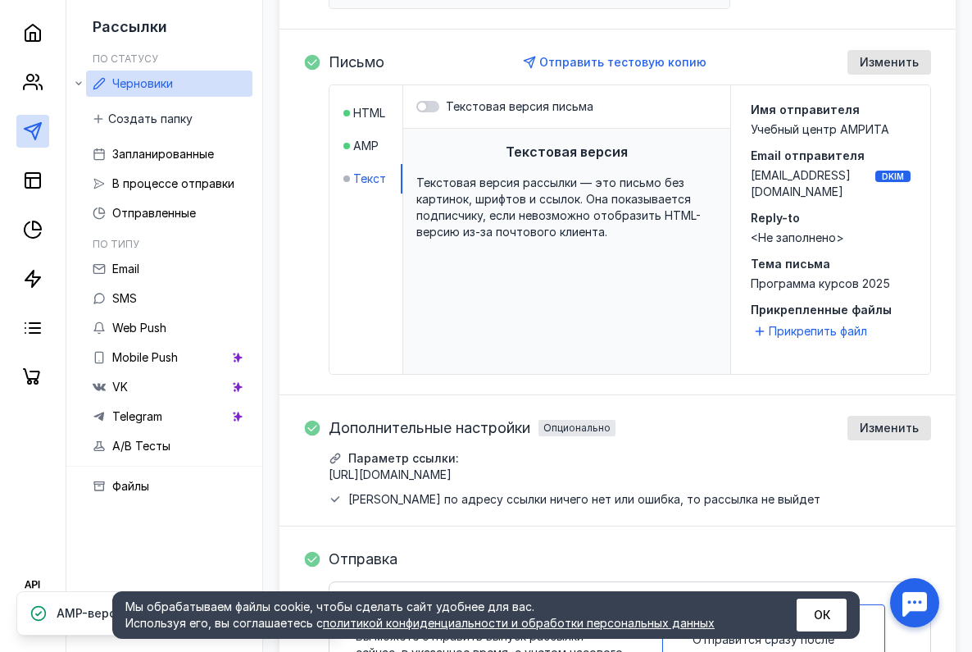
click at [445, 107] on label "Текстовая версия письма" at bounding box center [566, 106] width 301 height 16
click at [416, 107] on input "Текстовая версия письма" at bounding box center [416, 107] width 0 height 0
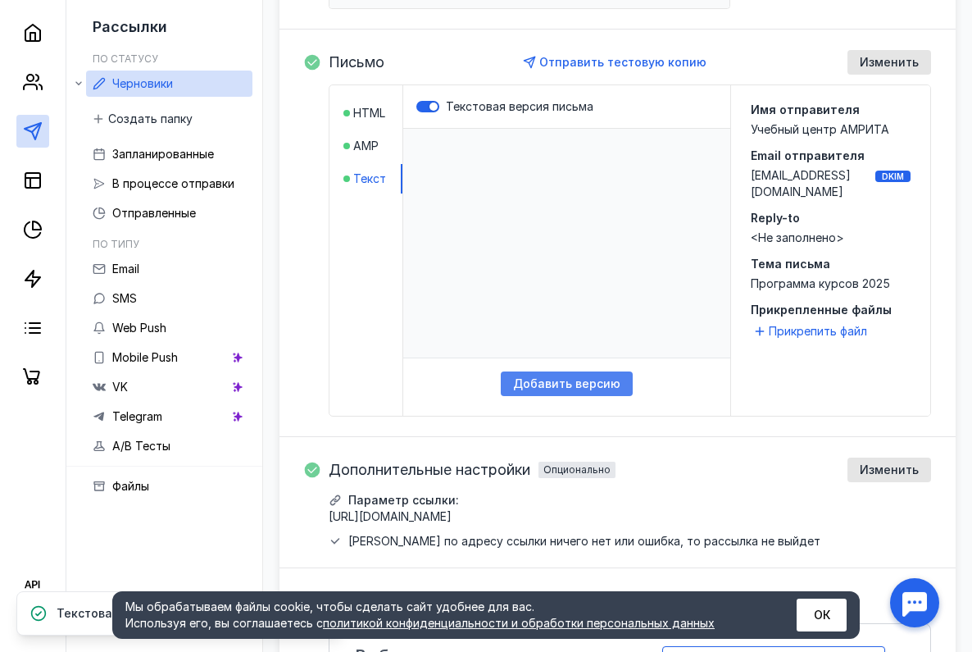
click at [575, 388] on span "Добавить версию" at bounding box center [566, 384] width 107 height 14
click at [364, 181] on span "Текст" at bounding box center [369, 178] width 33 height 16
click at [427, 100] on label "Текстовая версия письма" at bounding box center [566, 106] width 301 height 16
click at [416, 107] on input "Текстовая версия письма" at bounding box center [416, 107] width 0 height 0
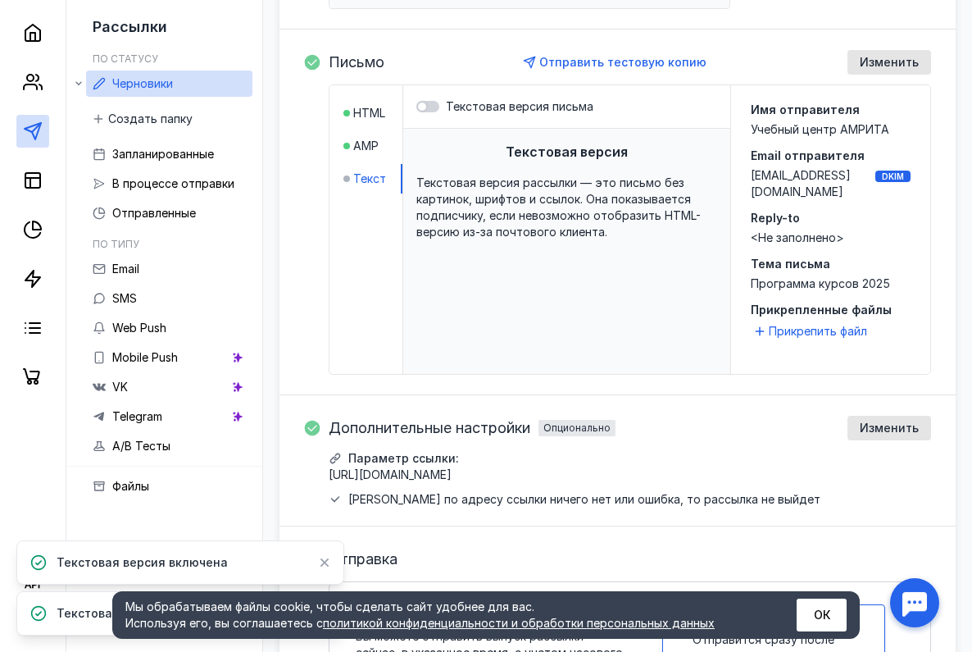
drag, startPoint x: 352, startPoint y: 144, endPoint x: 385, endPoint y: 140, distance: 33.0
click at [353, 143] on span "AMP" at bounding box center [365, 146] width 25 height 16
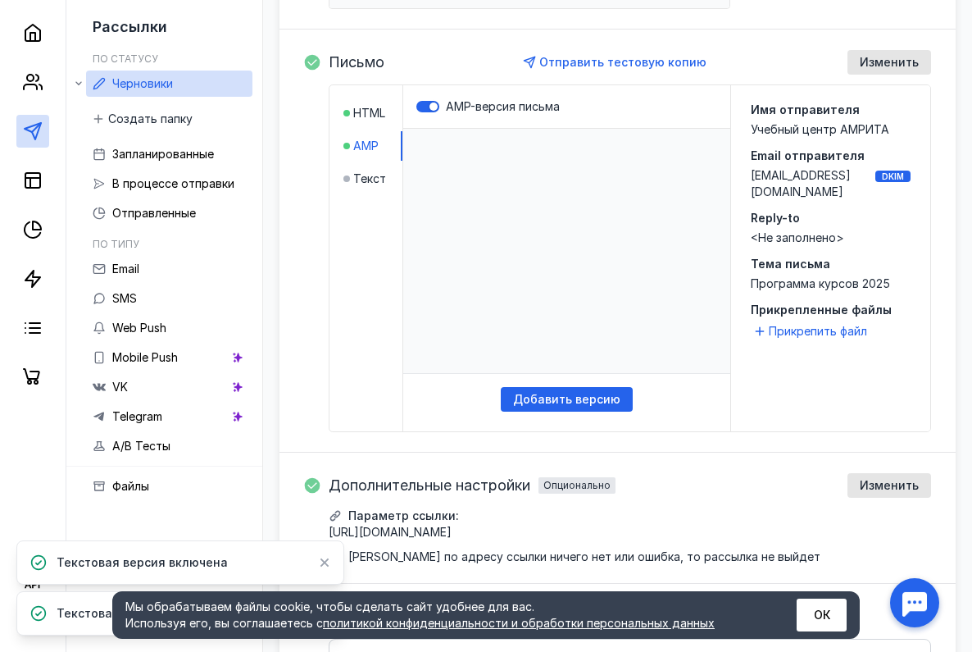
click at [431, 112] on label "AMP-версия письма" at bounding box center [566, 106] width 301 height 16
click at [416, 107] on input "AMP-версия письма" at bounding box center [416, 107] width 0 height 0
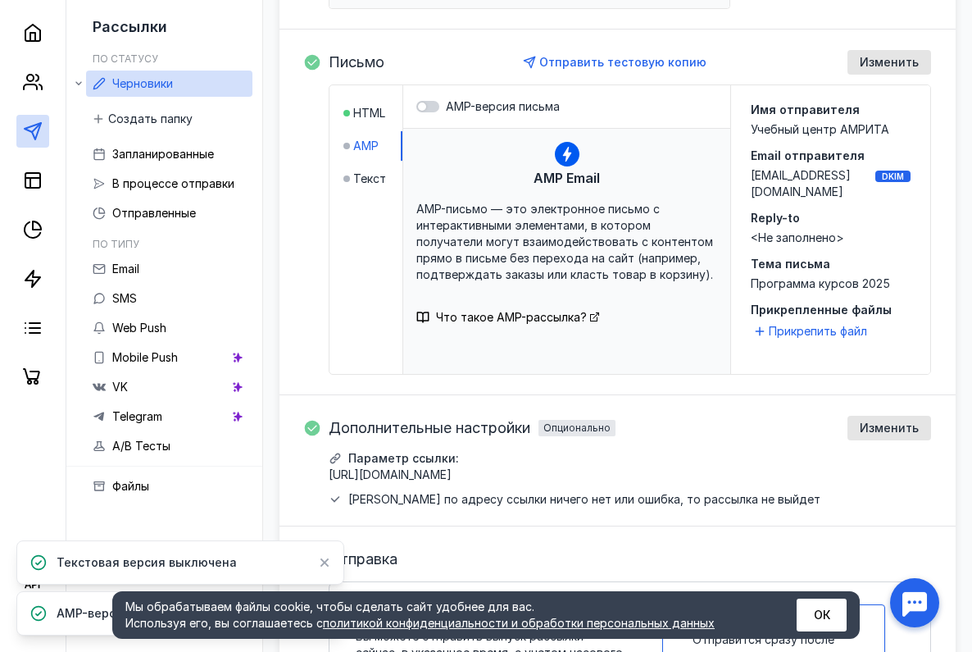
click at [421, 107] on div at bounding box center [422, 106] width 8 height 8
click at [416, 107] on input "AMP-версия письма" at bounding box center [416, 107] width 0 height 0
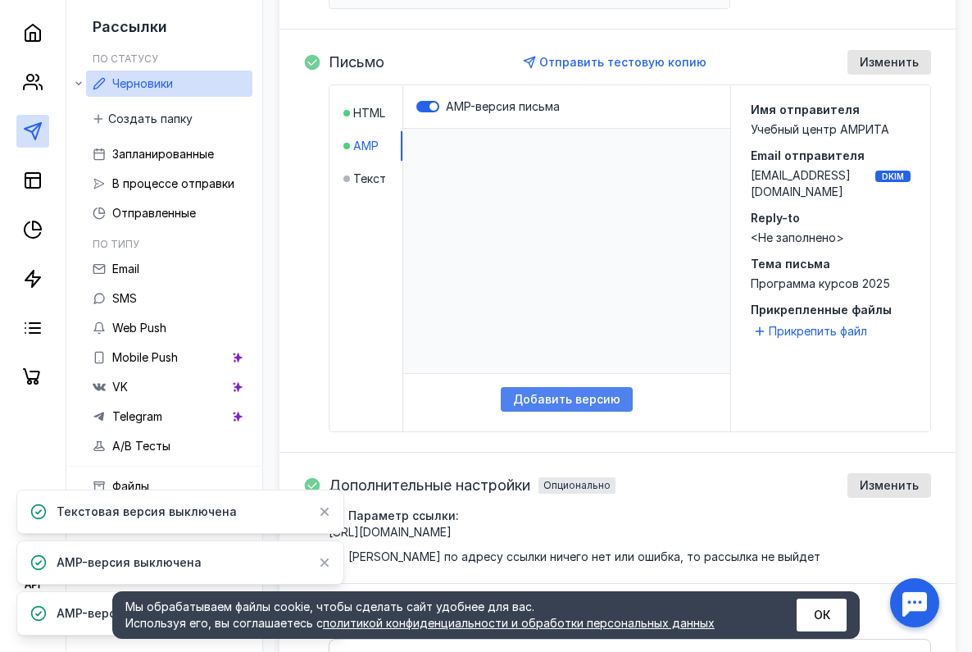
click at [599, 393] on span "Добавить версию" at bounding box center [566, 400] width 107 height 14
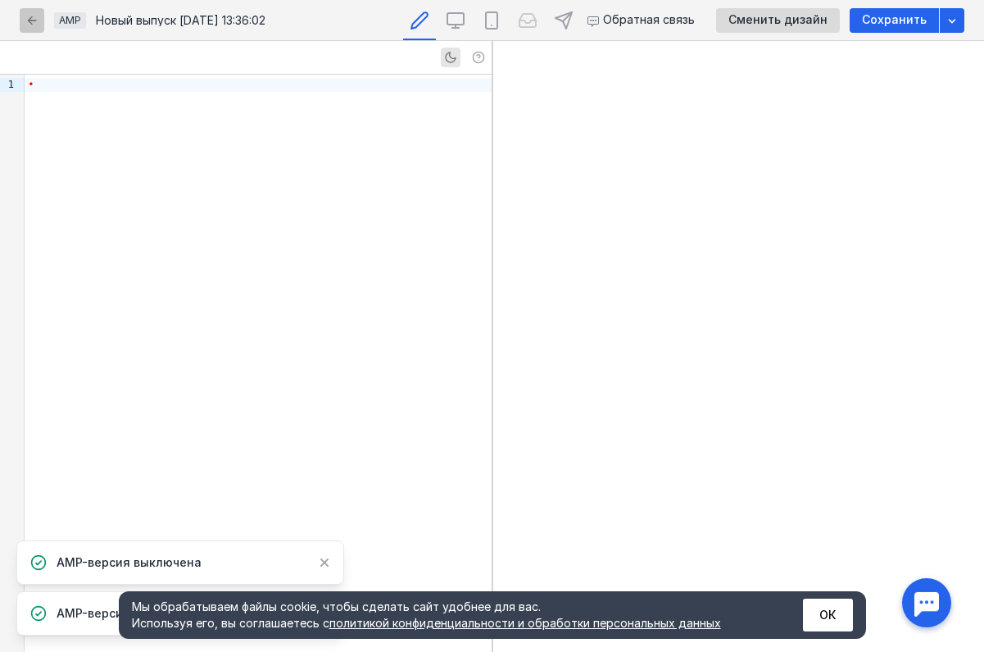
click at [38, 16] on div "button" at bounding box center [32, 20] width 16 height 16
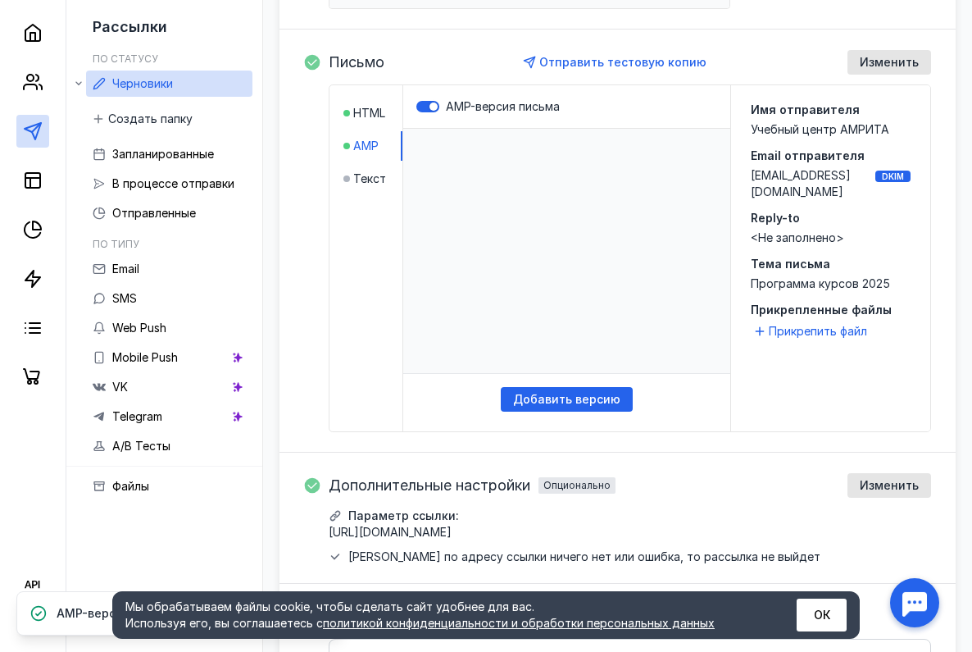
click at [433, 110] on div at bounding box center [433, 106] width 8 height 8
click at [416, 107] on input "AMP-версия письма" at bounding box center [416, 107] width 0 height 0
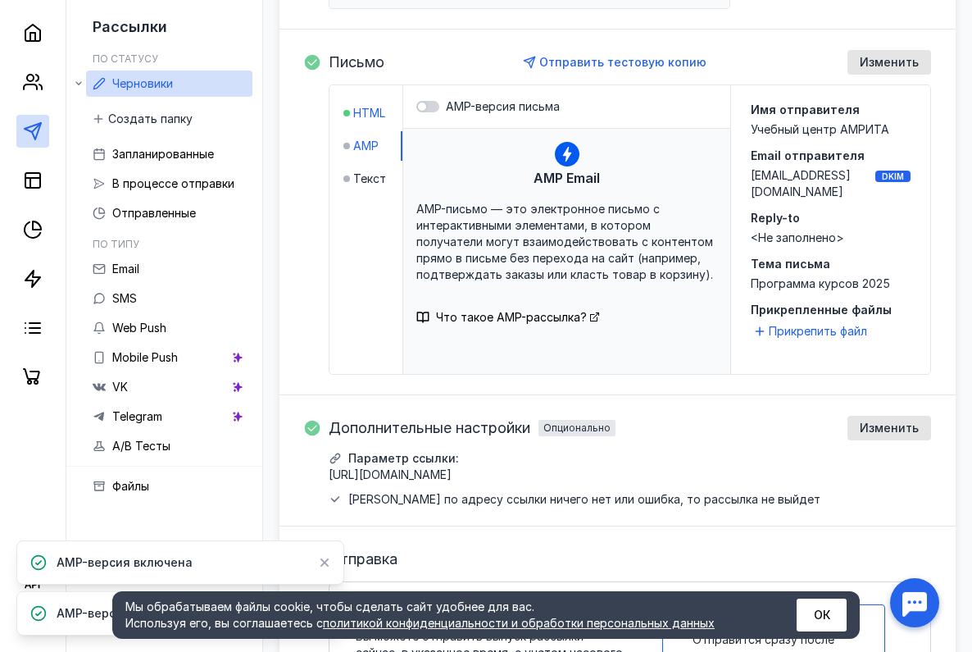
click at [369, 116] on span "HTML" at bounding box center [369, 113] width 32 height 16
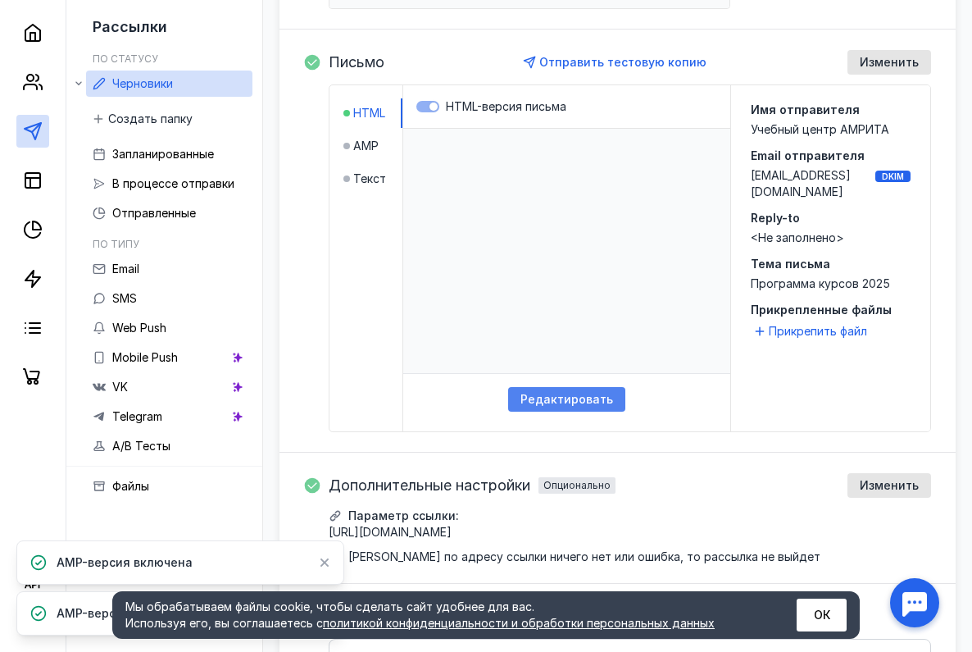
click at [543, 402] on span "Редактировать" at bounding box center [566, 400] width 93 height 14
